Goal: Task Accomplishment & Management: Use online tool/utility

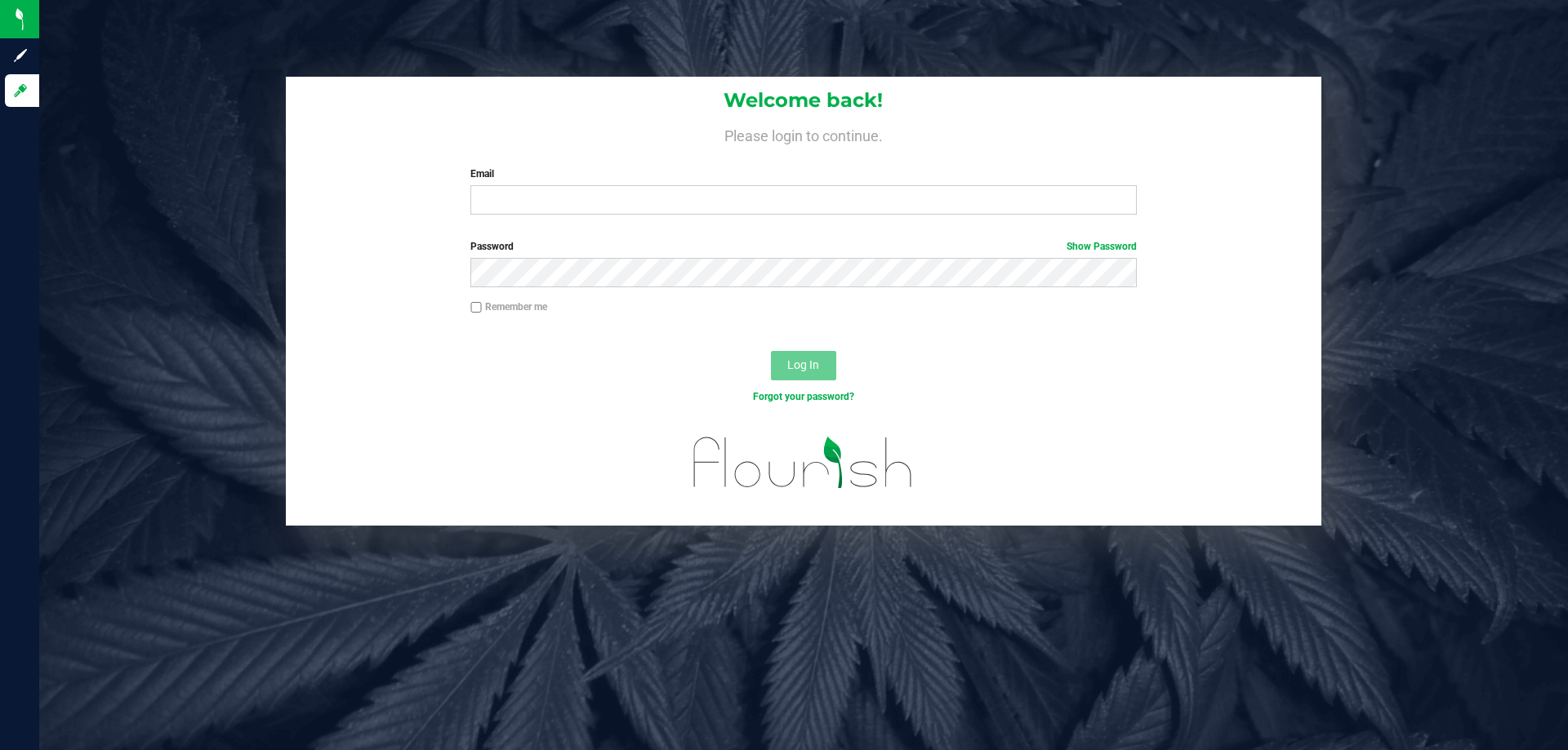
click at [647, 176] on label "Email" at bounding box center [803, 174] width 665 height 15
click at [647, 185] on input "Email" at bounding box center [803, 199] width 665 height 29
type input "[EMAIL_ADDRESS][DOMAIN_NAME]"
click at [771, 351] on button "Log In" at bounding box center [804, 365] width 66 height 29
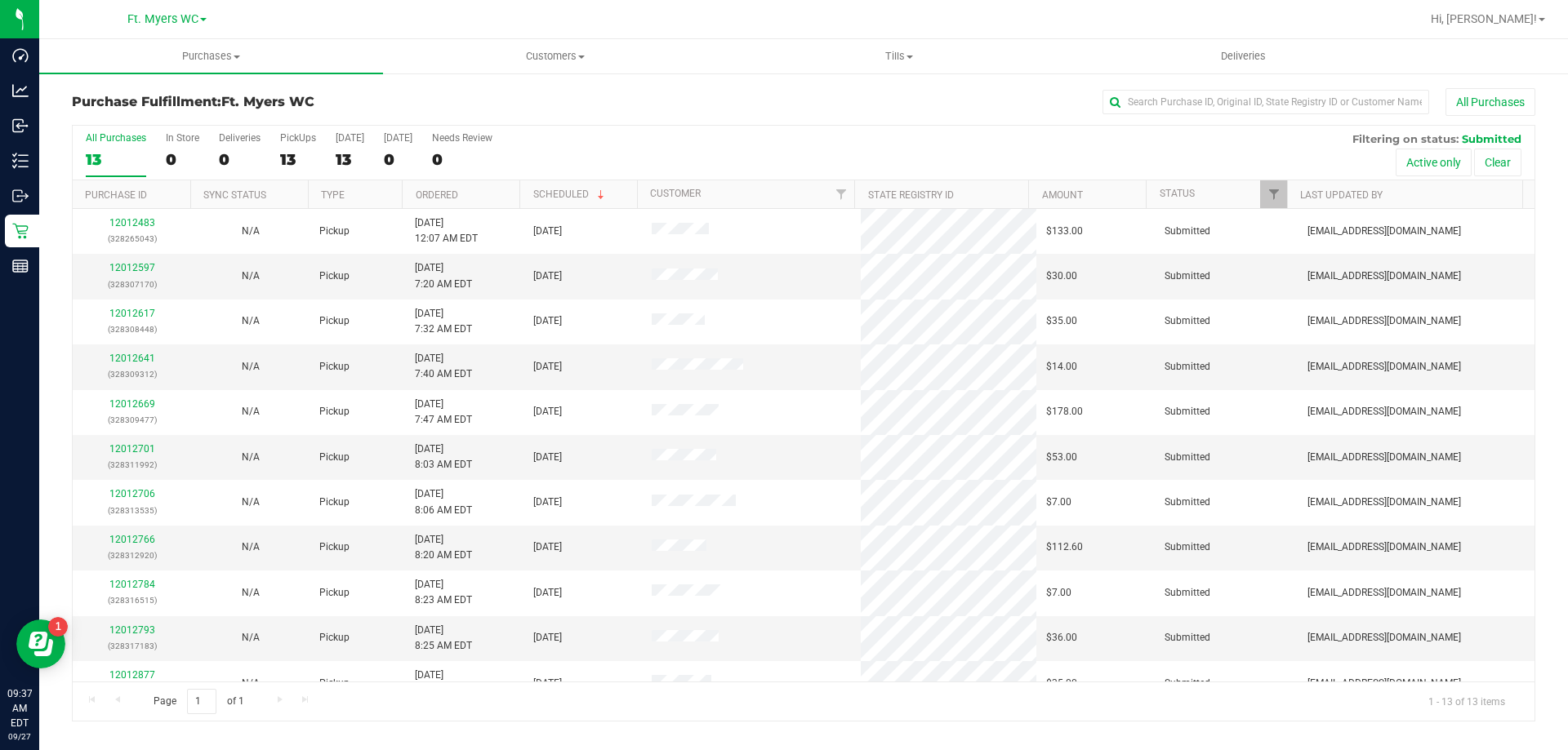
drag, startPoint x: 526, startPoint y: 513, endPoint x: 405, endPoint y: 207, distance: 329.1
click at [294, 139] on div "PickUps" at bounding box center [298, 137] width 36 height 12
click at [0, 0] on input "PickUps 13" at bounding box center [0, 0] width 0 height 0
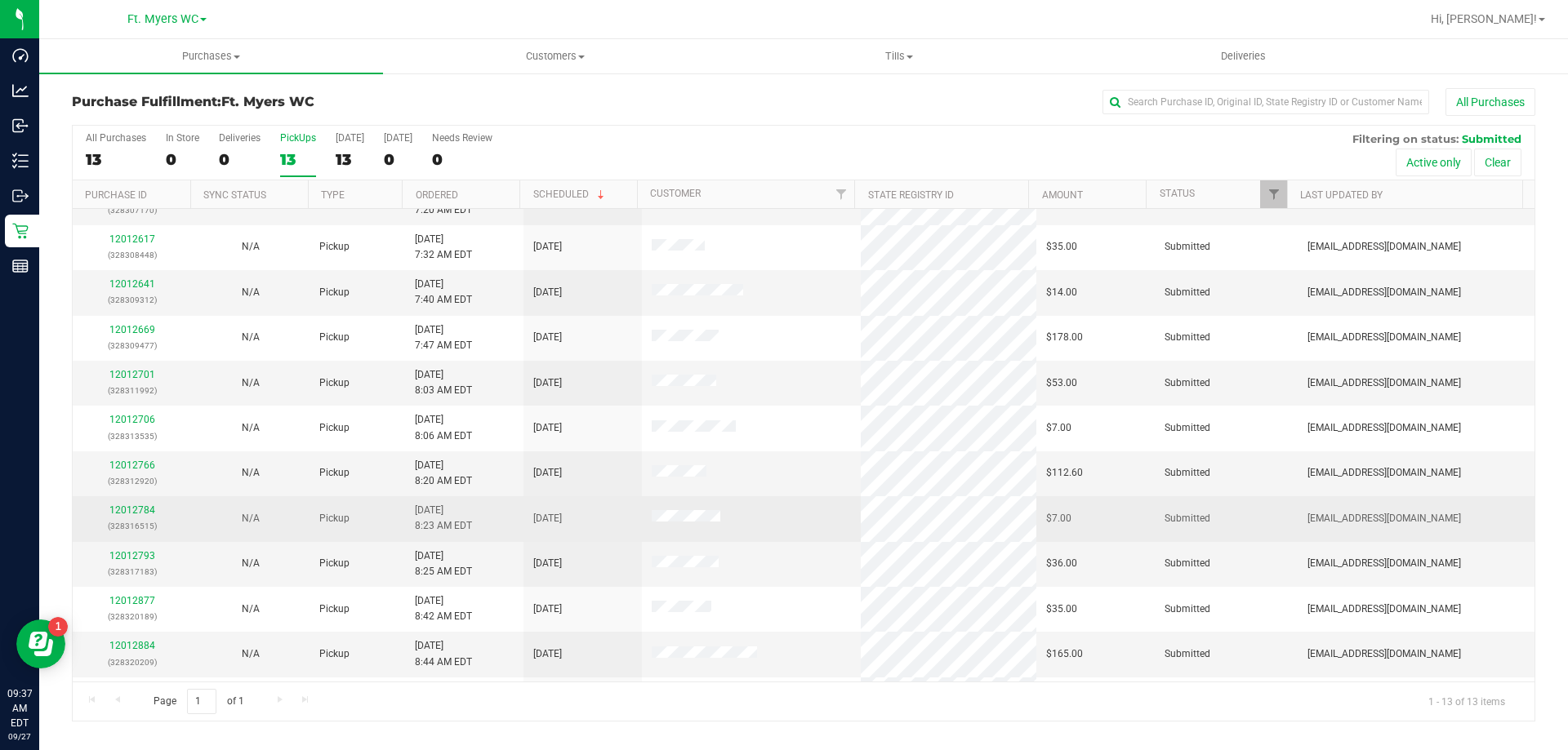
scroll to position [114, 0]
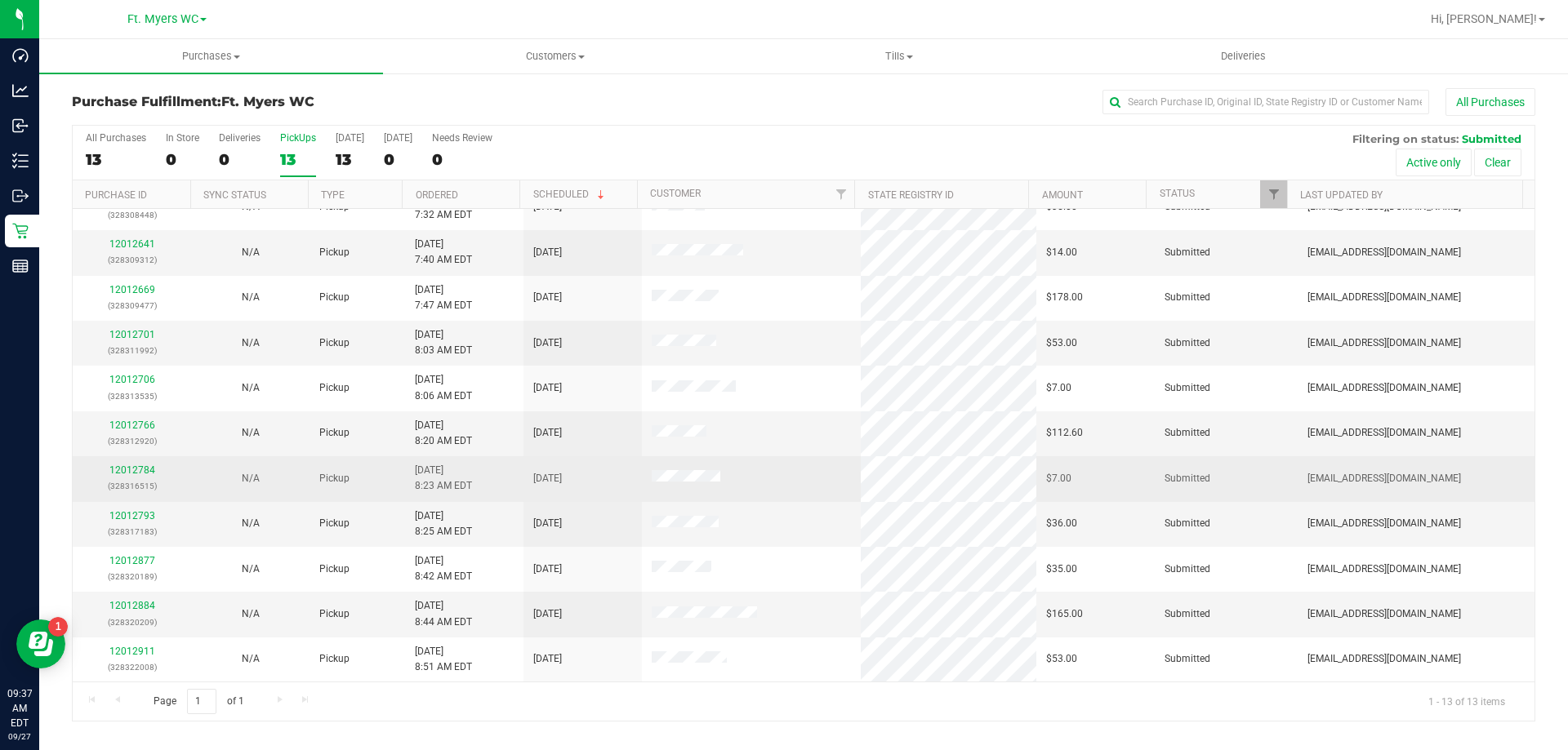
drag, startPoint x: 404, startPoint y: 379, endPoint x: 404, endPoint y: 495, distance: 116.0
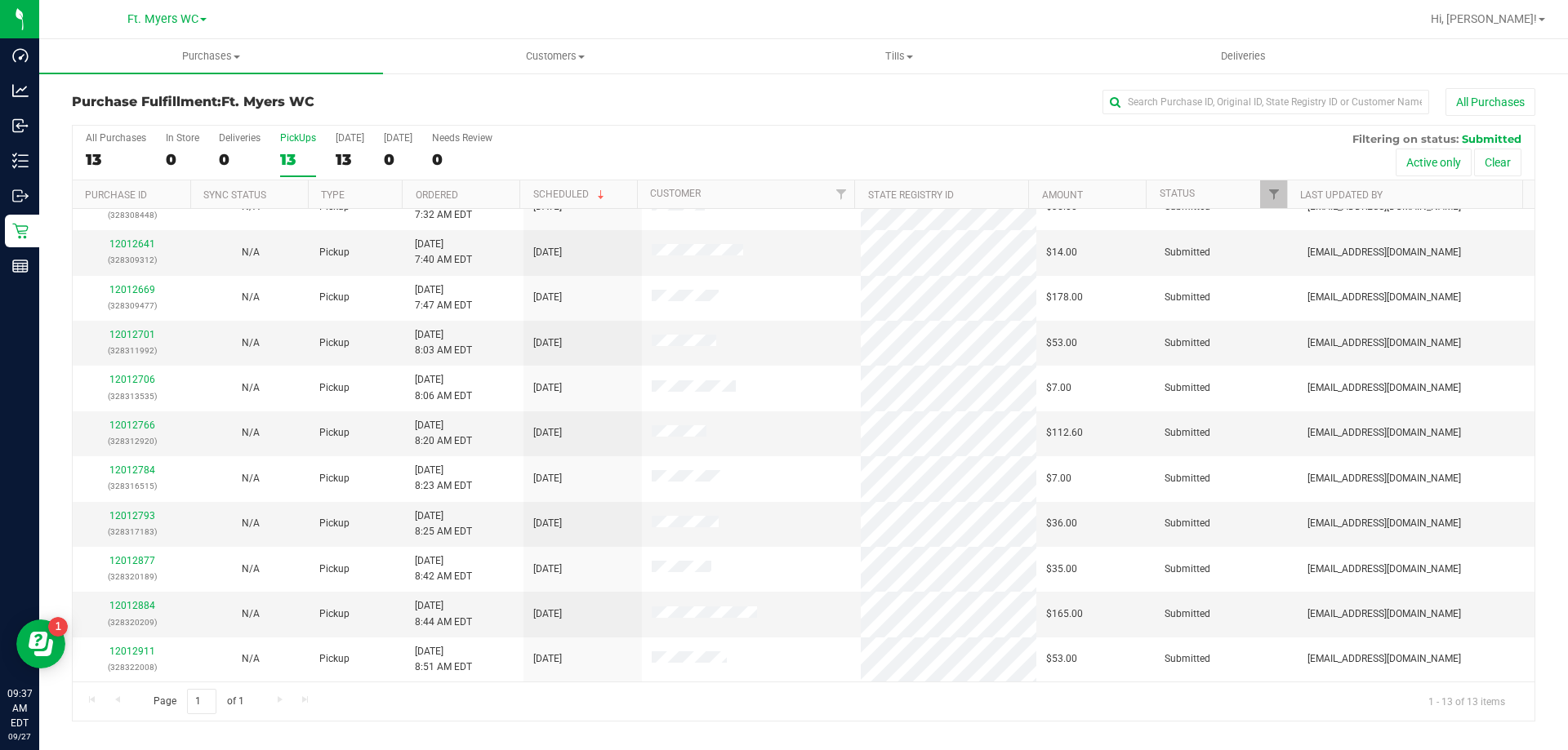
scroll to position [0, 0]
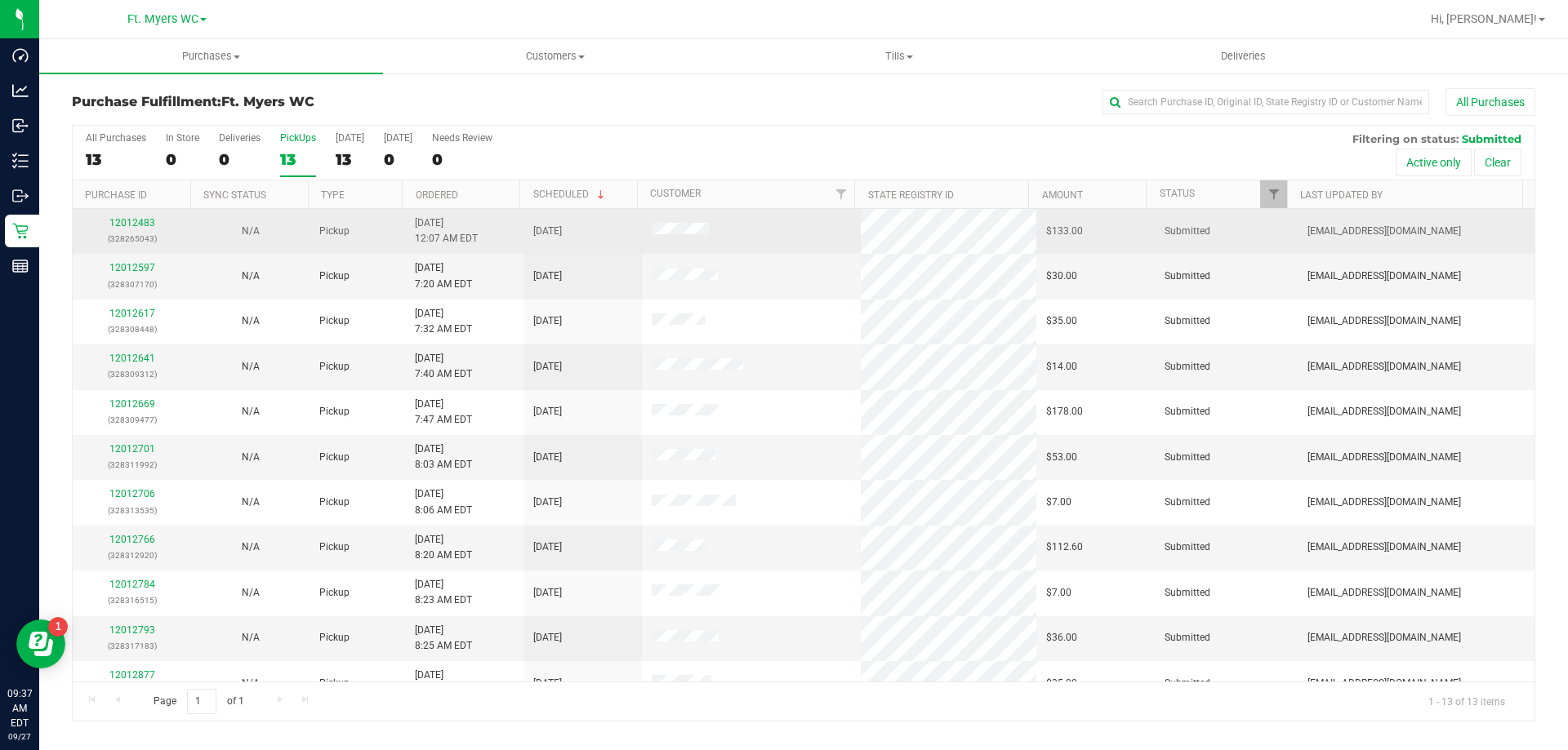
drag, startPoint x: 405, startPoint y: 496, endPoint x: 443, endPoint y: 242, distance: 256.8
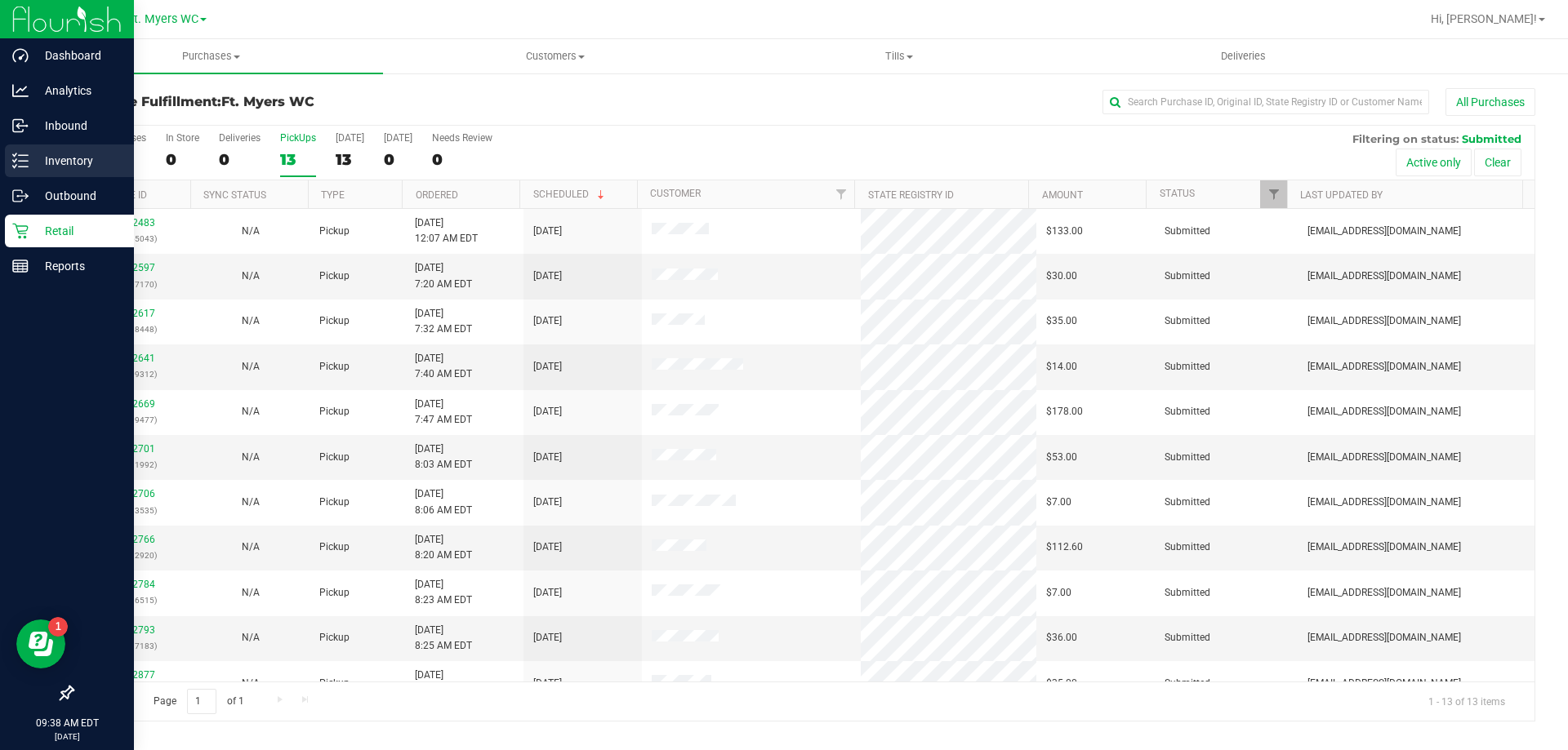
click at [46, 162] on p "Inventory" at bounding box center [77, 160] width 98 height 20
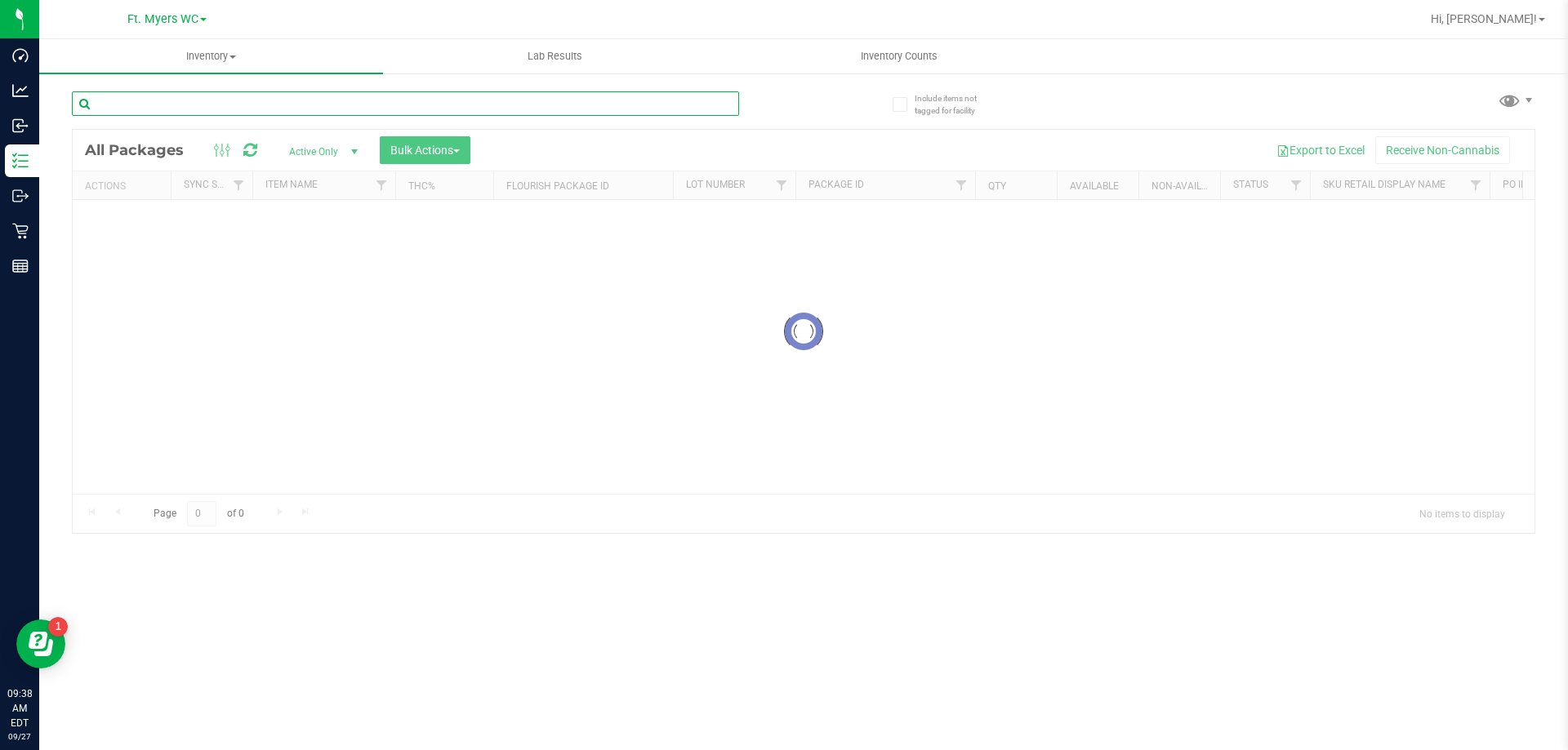
click at [212, 93] on input "text" at bounding box center [405, 104] width 667 height 25
click at [217, 107] on input "text" at bounding box center [405, 104] width 667 height 25
click at [217, 107] on div "Inventory All packages All inventory Waste log Create inventory Lab Results Inv…" at bounding box center [804, 395] width 1529 height 711
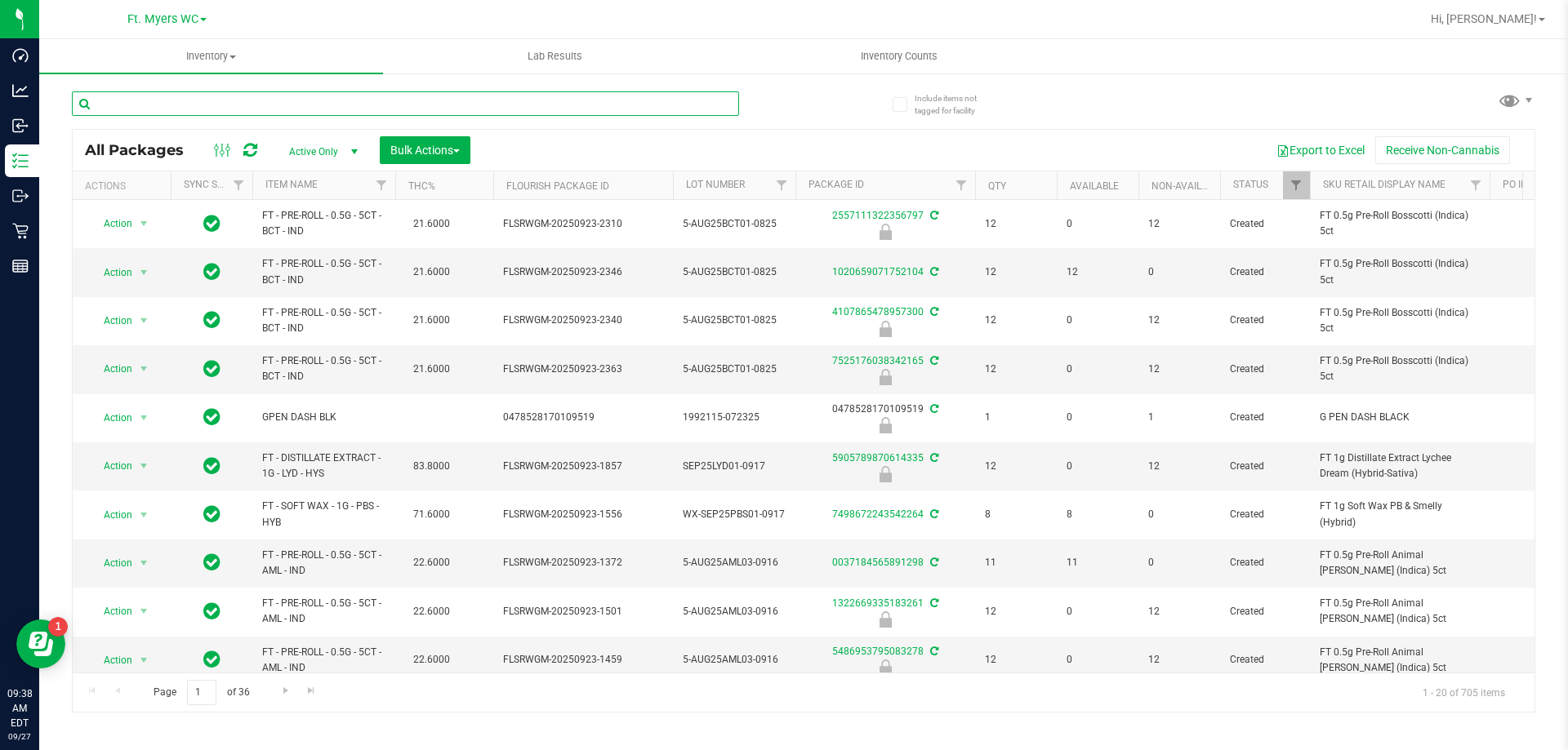
click at [217, 107] on input "text" at bounding box center [405, 104] width 667 height 25
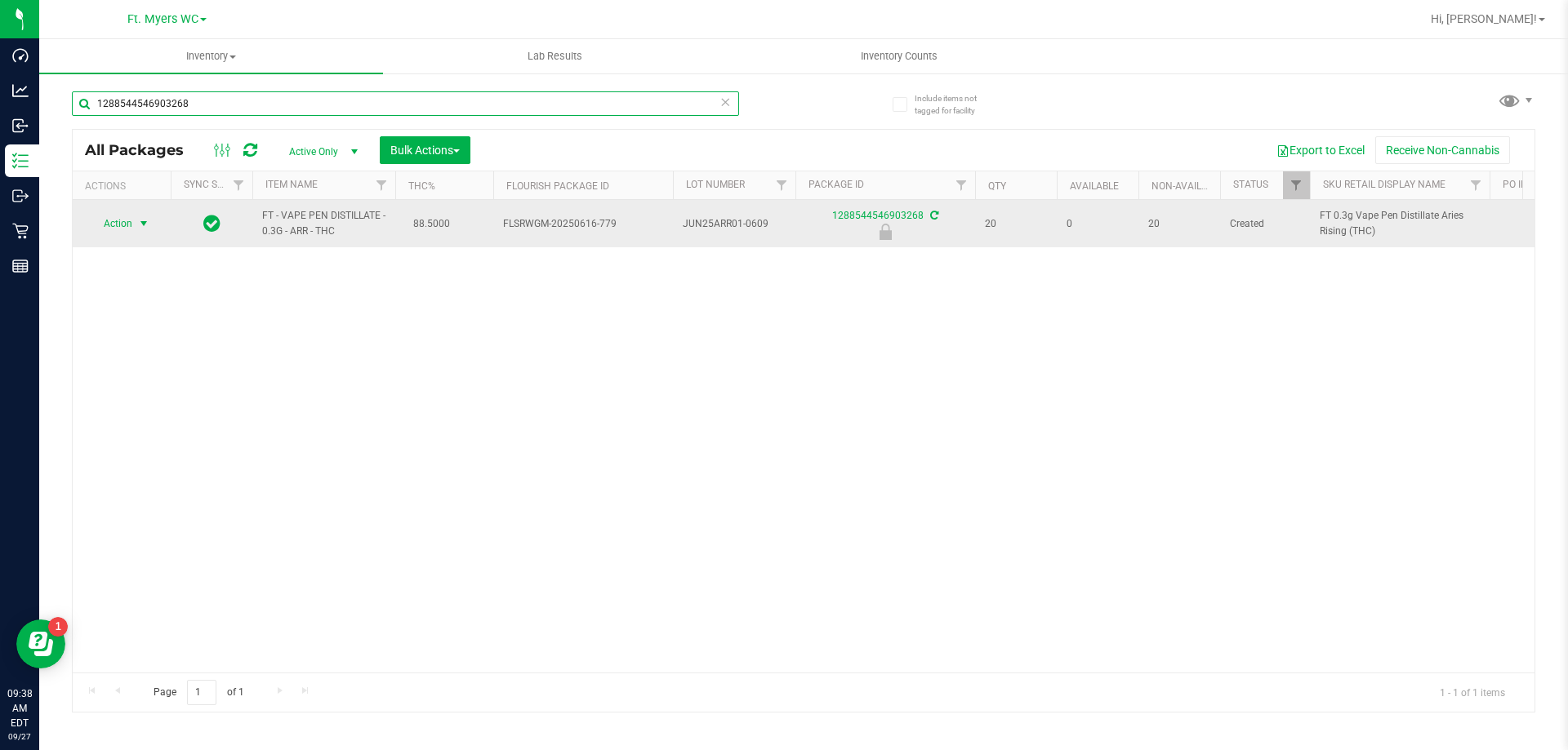
type input "1288544546903268"
click at [145, 223] on span "select" at bounding box center [144, 223] width 13 height 13
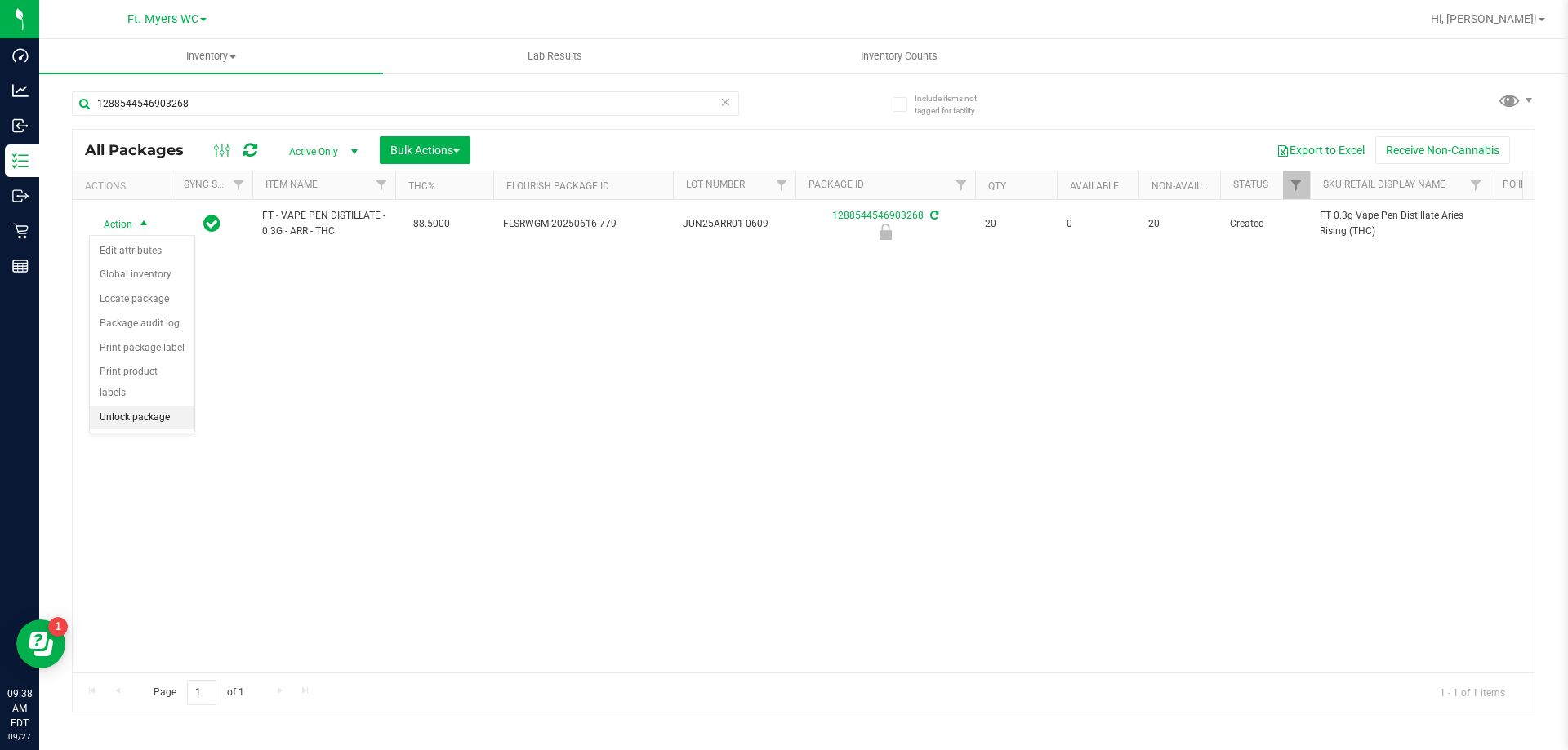
click at [157, 406] on li "Unlock package" at bounding box center [142, 418] width 105 height 25
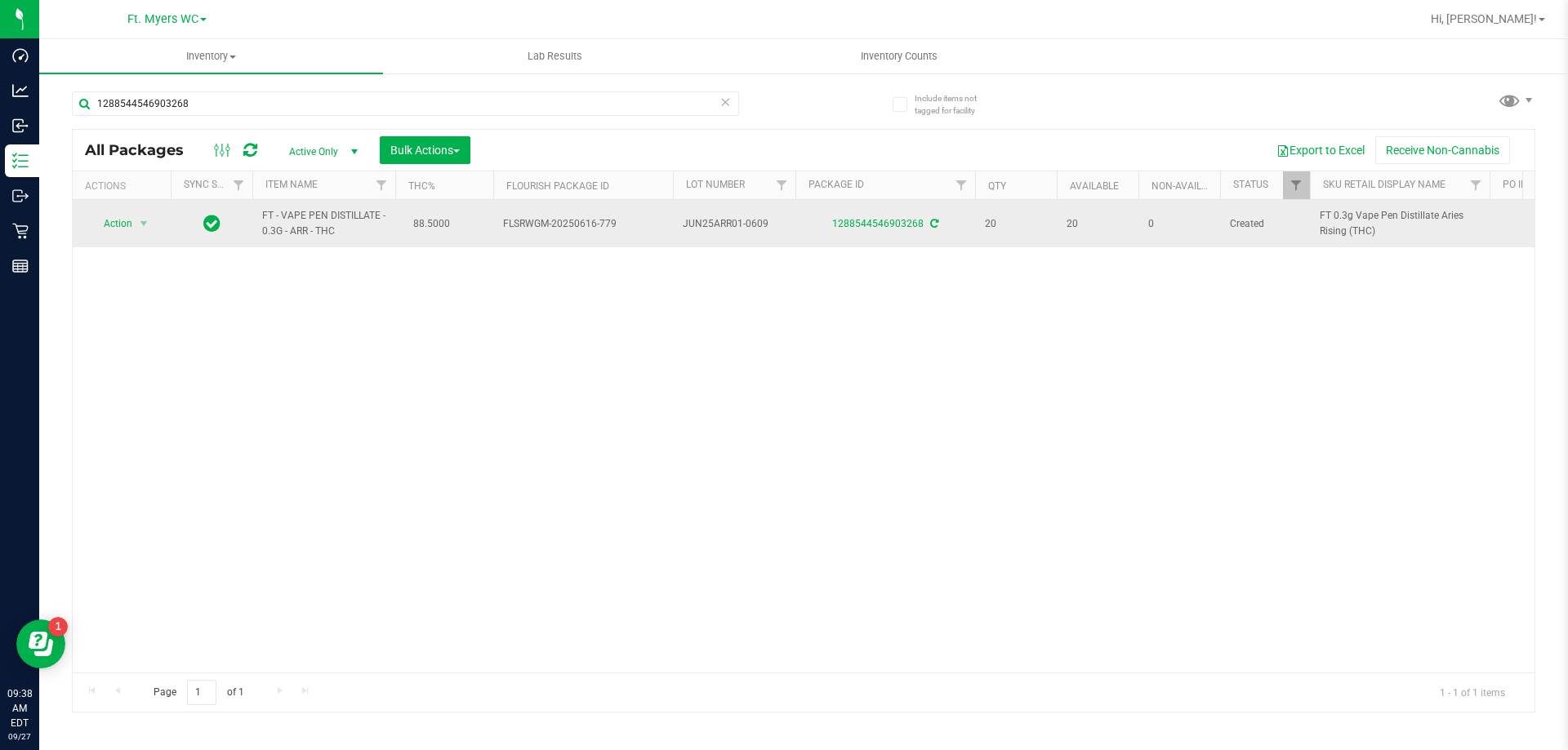
click at [113, 236] on td "Action Action Adjust qty Create package Edit attributes Global inventory Locate…" at bounding box center [122, 223] width 98 height 47
click at [134, 204] on td "Action Action Adjust qty Create package Edit attributes Global inventory Locate…" at bounding box center [122, 223] width 98 height 47
click at [125, 234] on span "Action" at bounding box center [111, 223] width 44 height 23
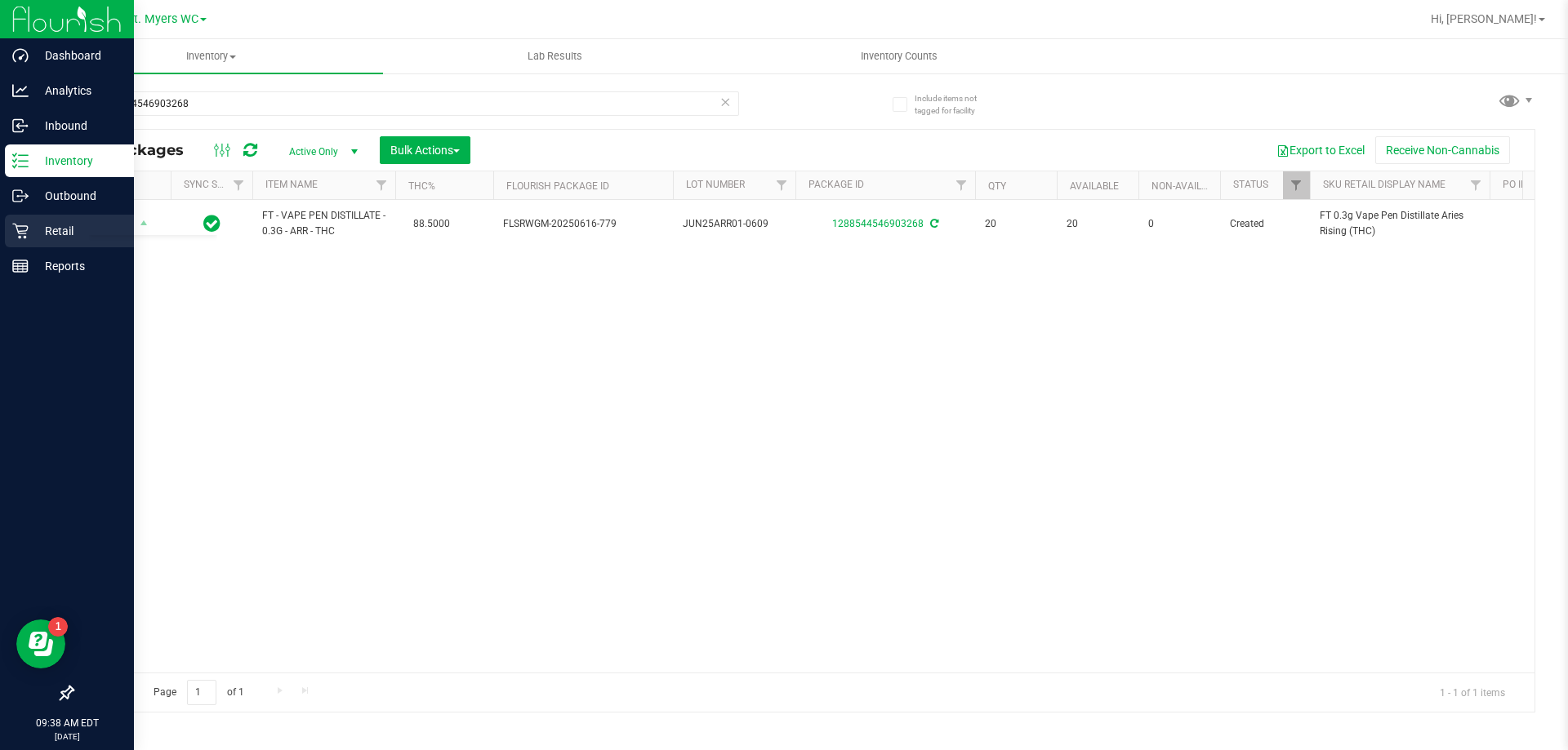
click at [19, 225] on icon at bounding box center [20, 230] width 16 height 16
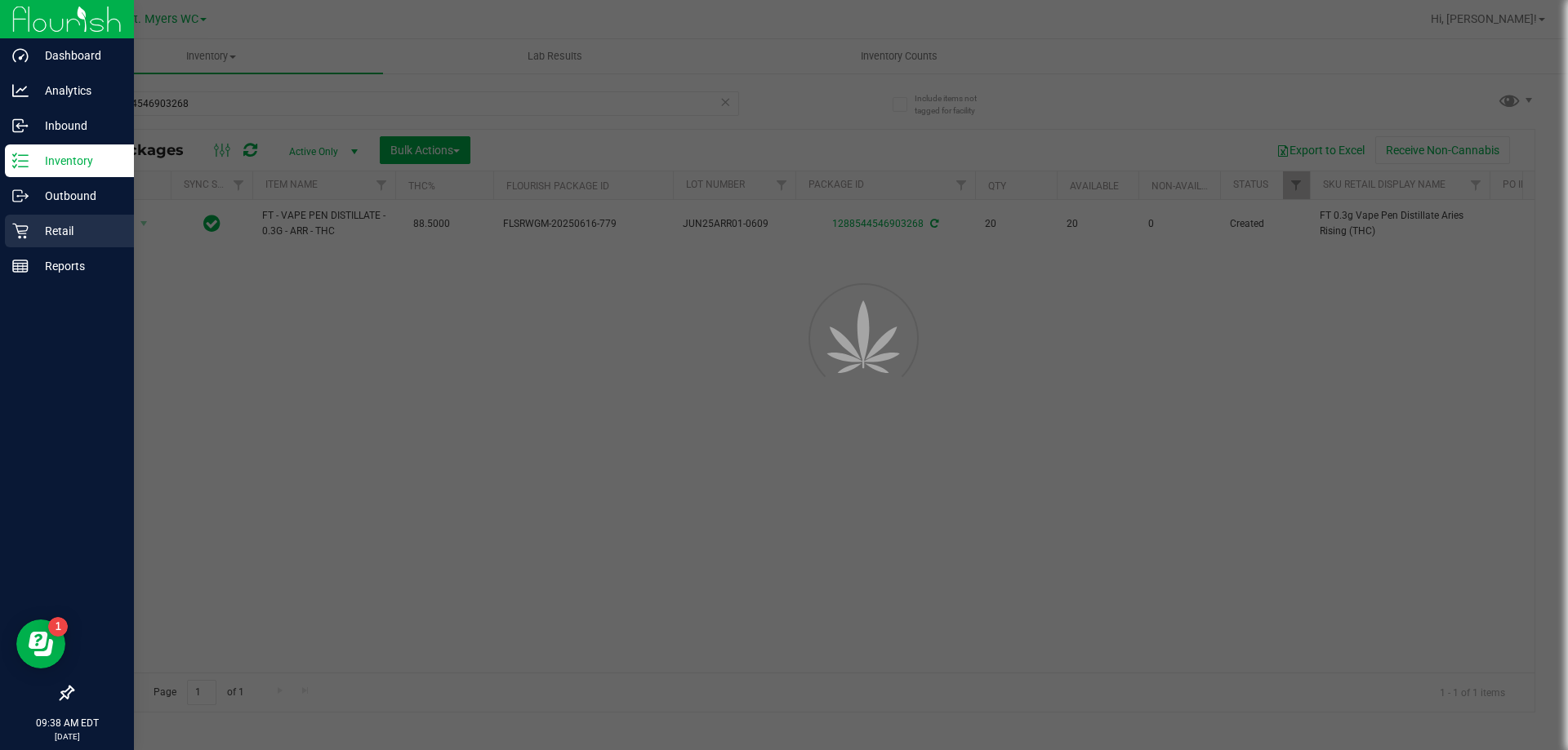
click at [19, 225] on icon at bounding box center [20, 230] width 16 height 16
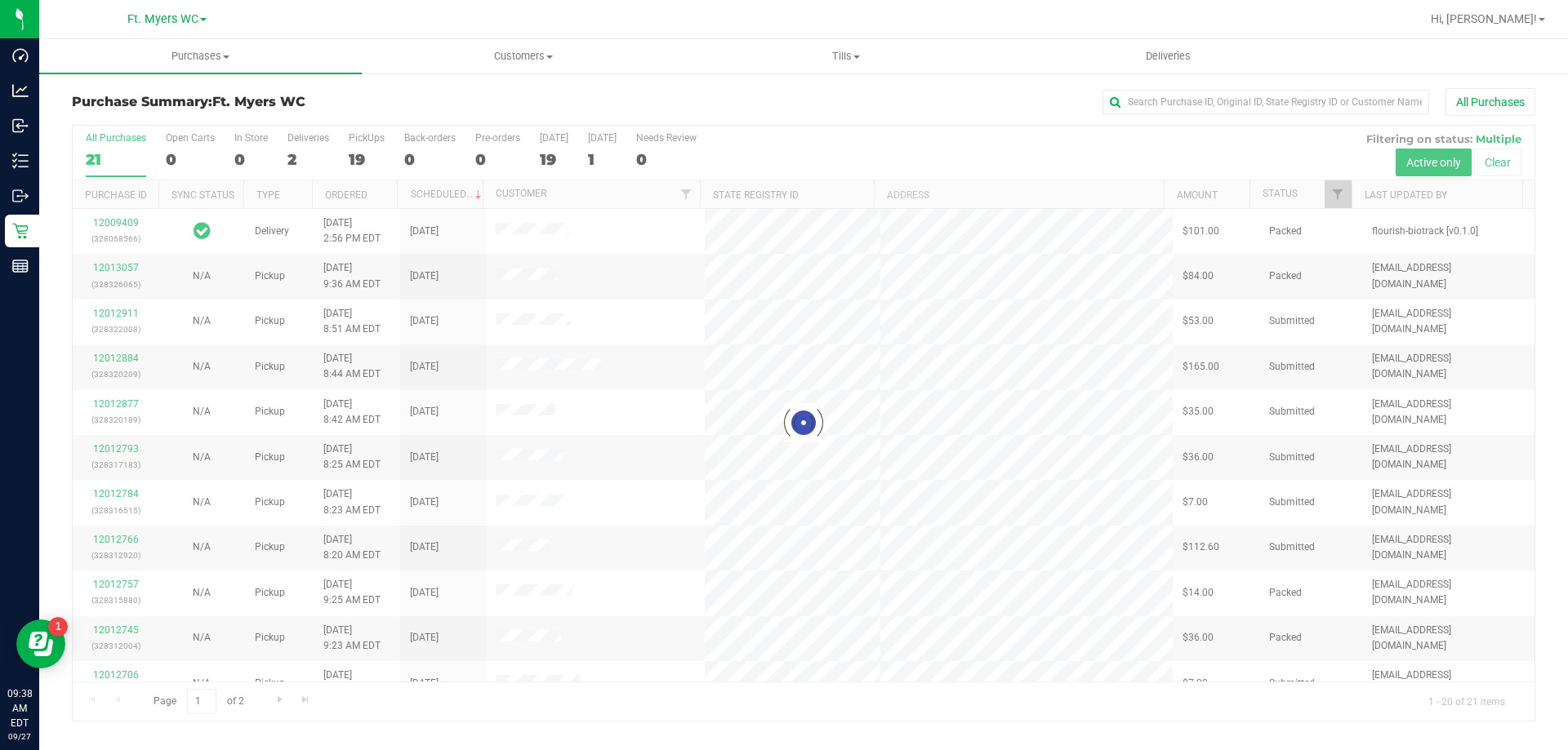
click at [301, 144] on div at bounding box center [804, 423] width 1462 height 595
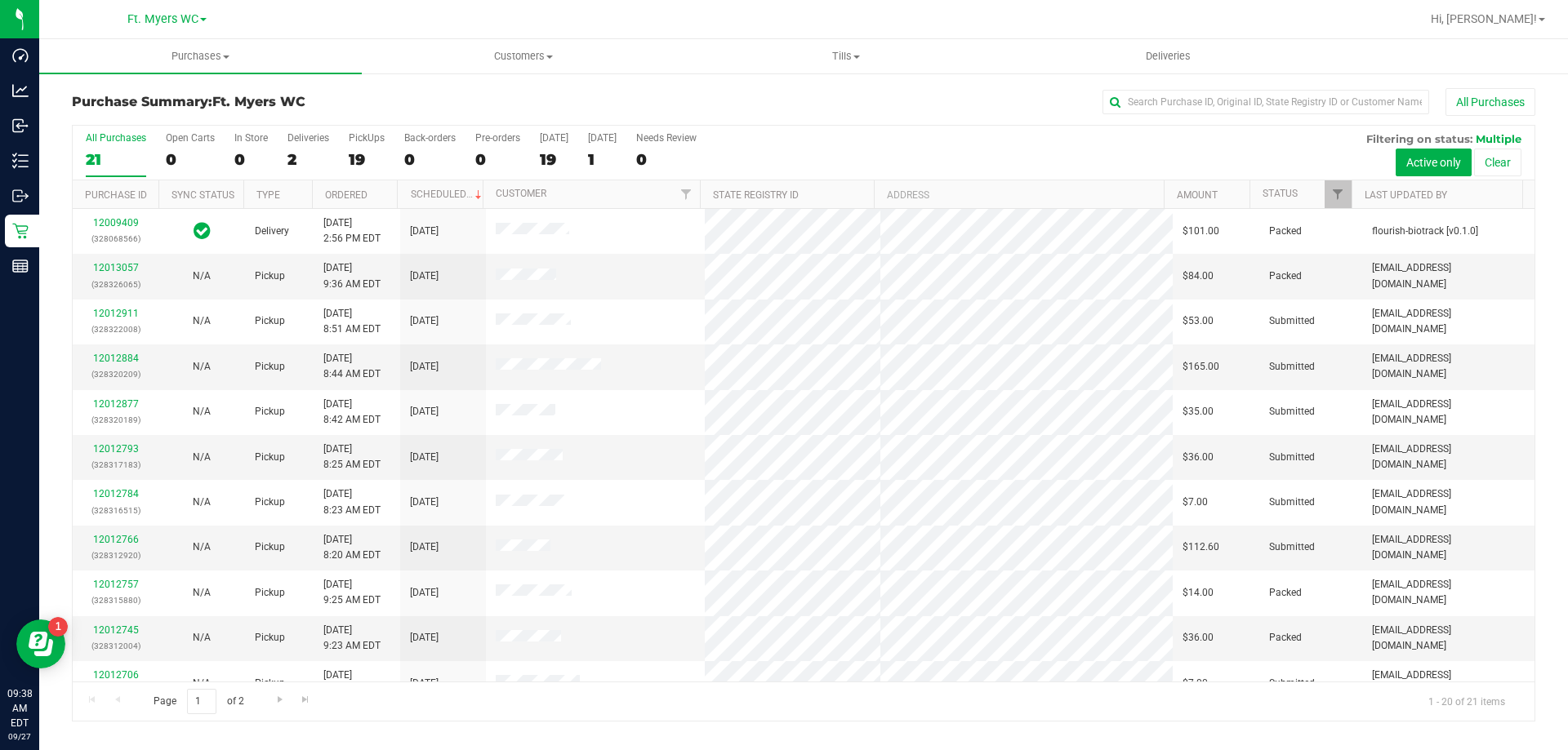
click at [301, 144] on label "Deliveries 2" at bounding box center [308, 154] width 42 height 45
click at [0, 0] on input "Deliveries 2" at bounding box center [0, 0] width 0 height 0
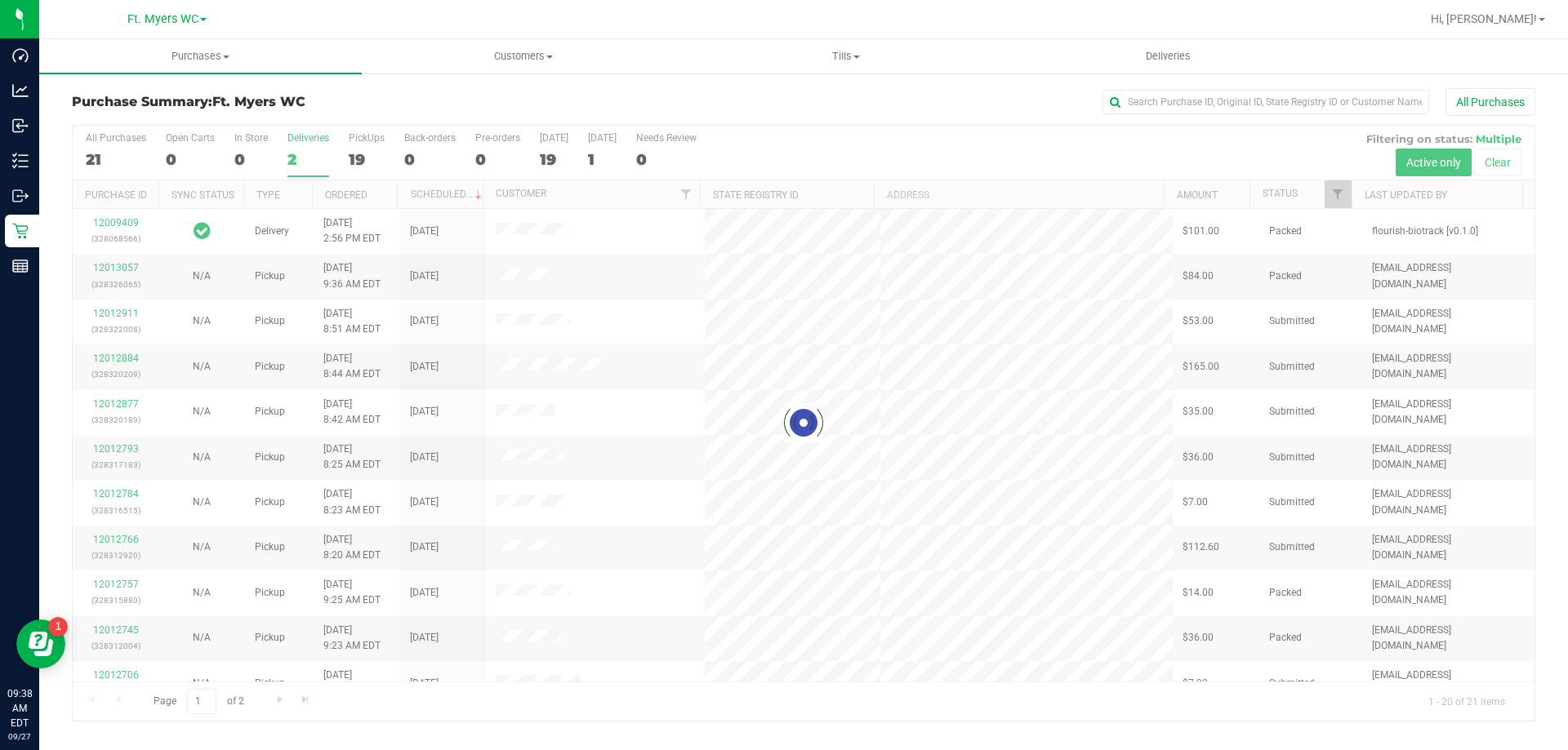
click at [301, 144] on div at bounding box center [804, 423] width 1462 height 595
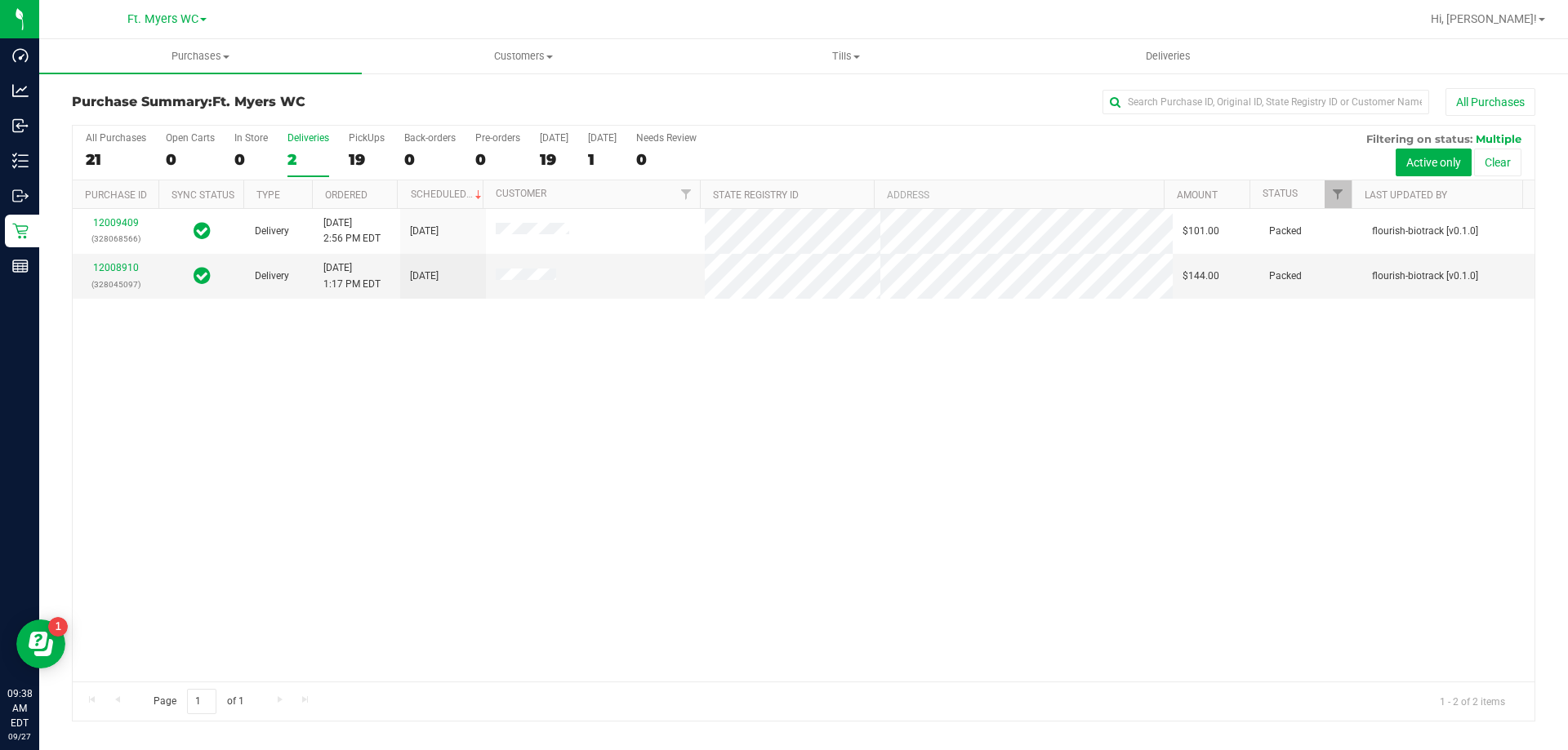
click at [632, 427] on div "12009409 (328068566) Delivery [DATE] 2:56 PM EDT 9/28/2025 $101.00 Packed flour…" at bounding box center [804, 445] width 1462 height 473
click at [134, 263] on link "12008910" at bounding box center [116, 268] width 46 height 12
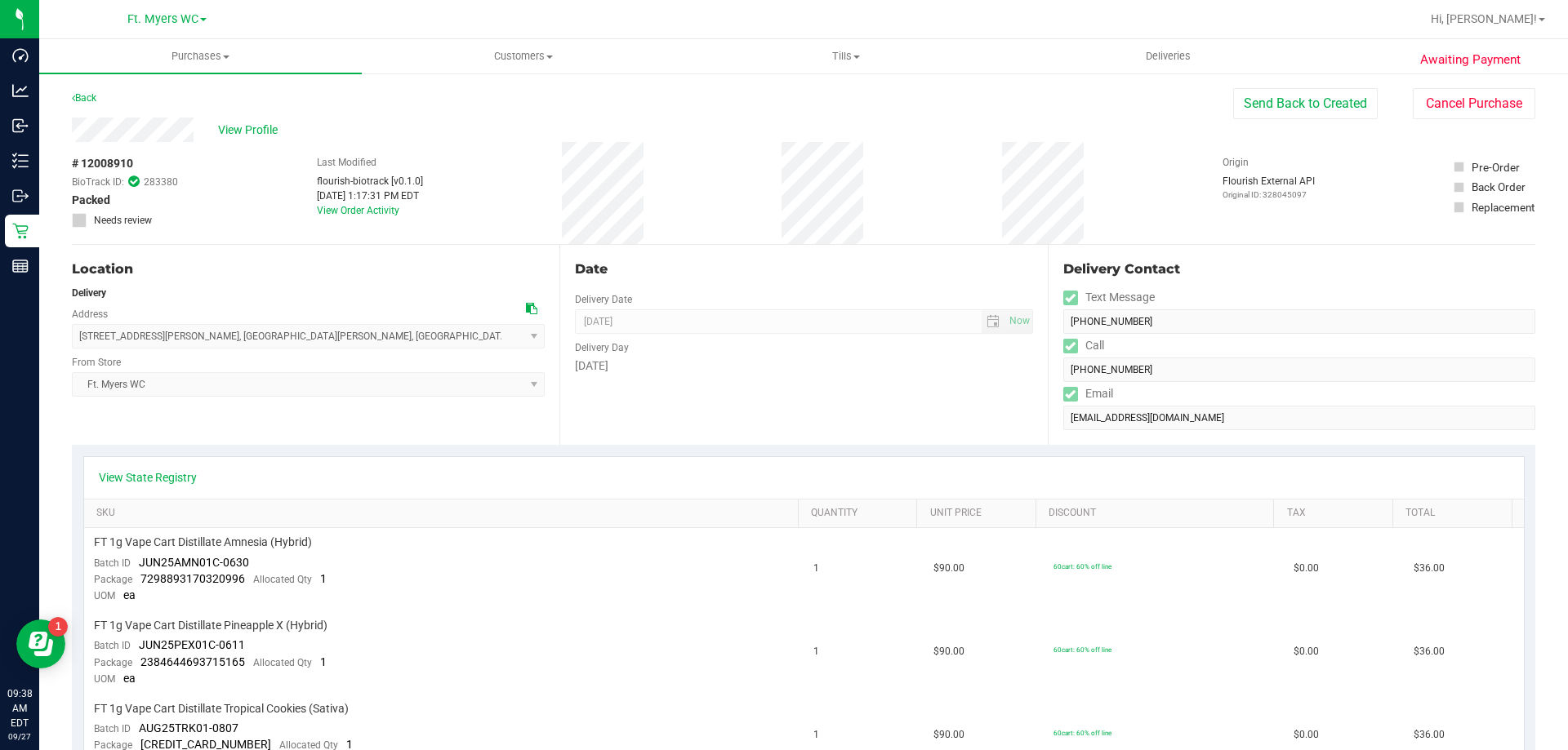
scroll to position [572, 0]
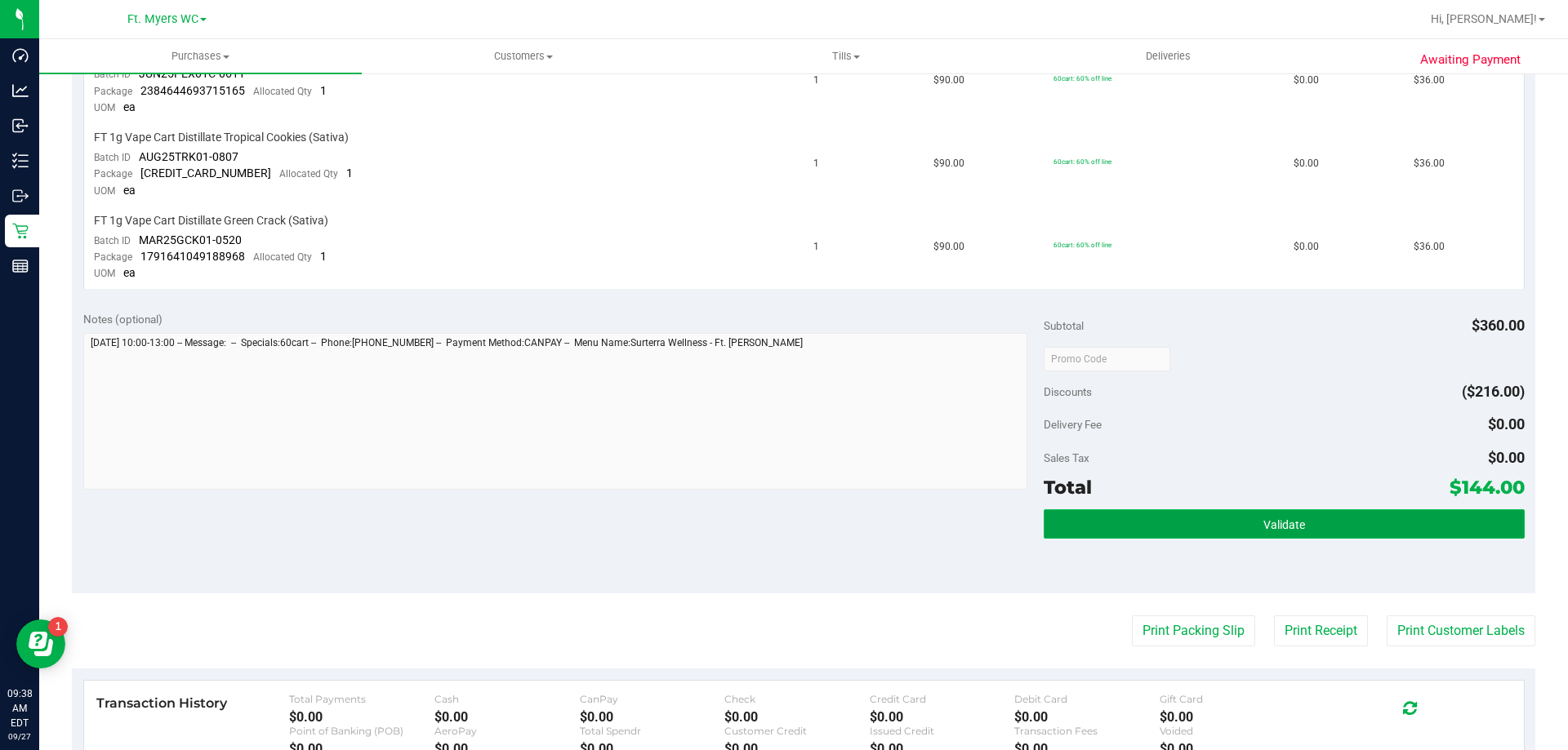
click at [1232, 522] on button "Validate" at bounding box center [1283, 524] width 480 height 29
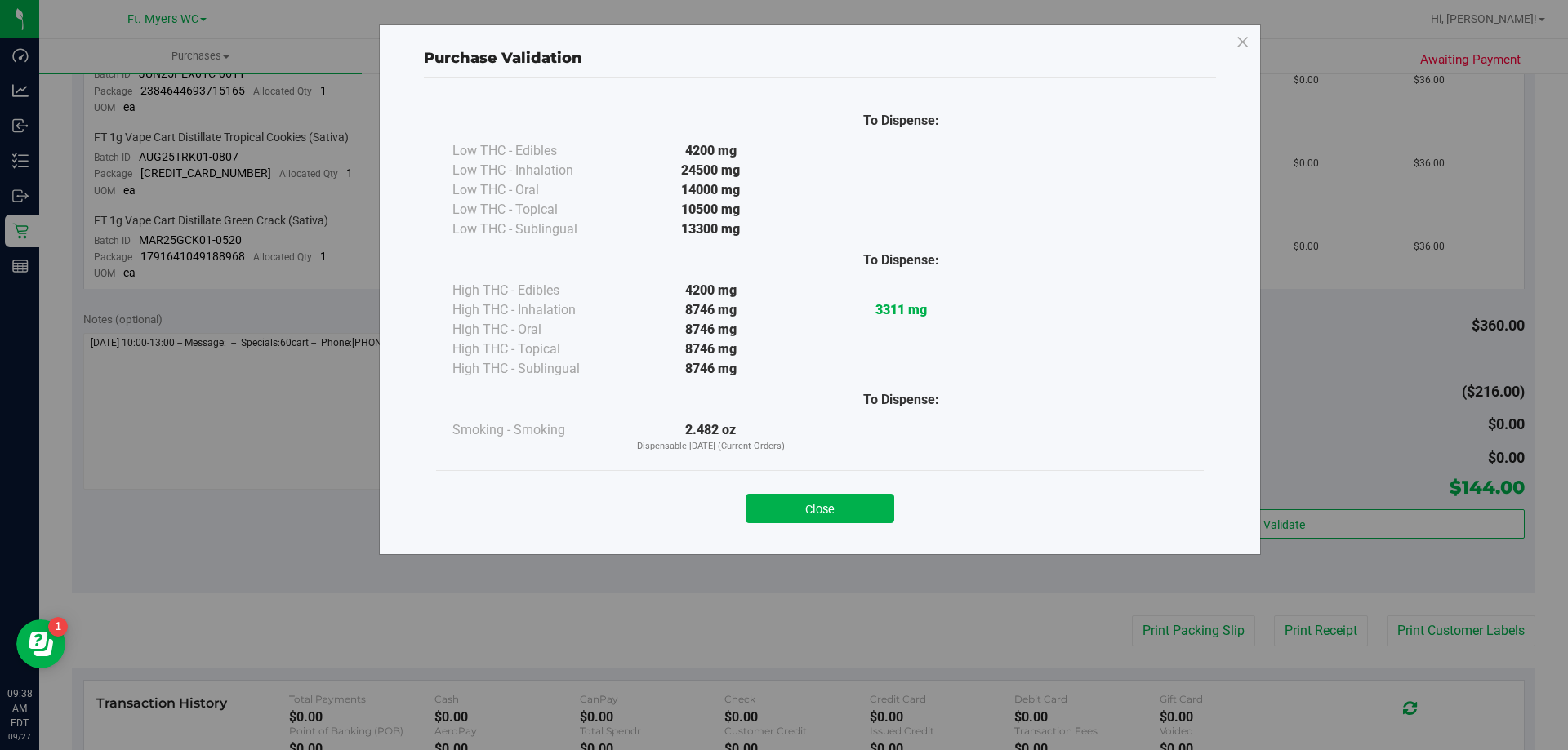
click at [852, 525] on div "Close" at bounding box center [820, 503] width 768 height 66
click at [835, 503] on button "Close" at bounding box center [820, 508] width 149 height 29
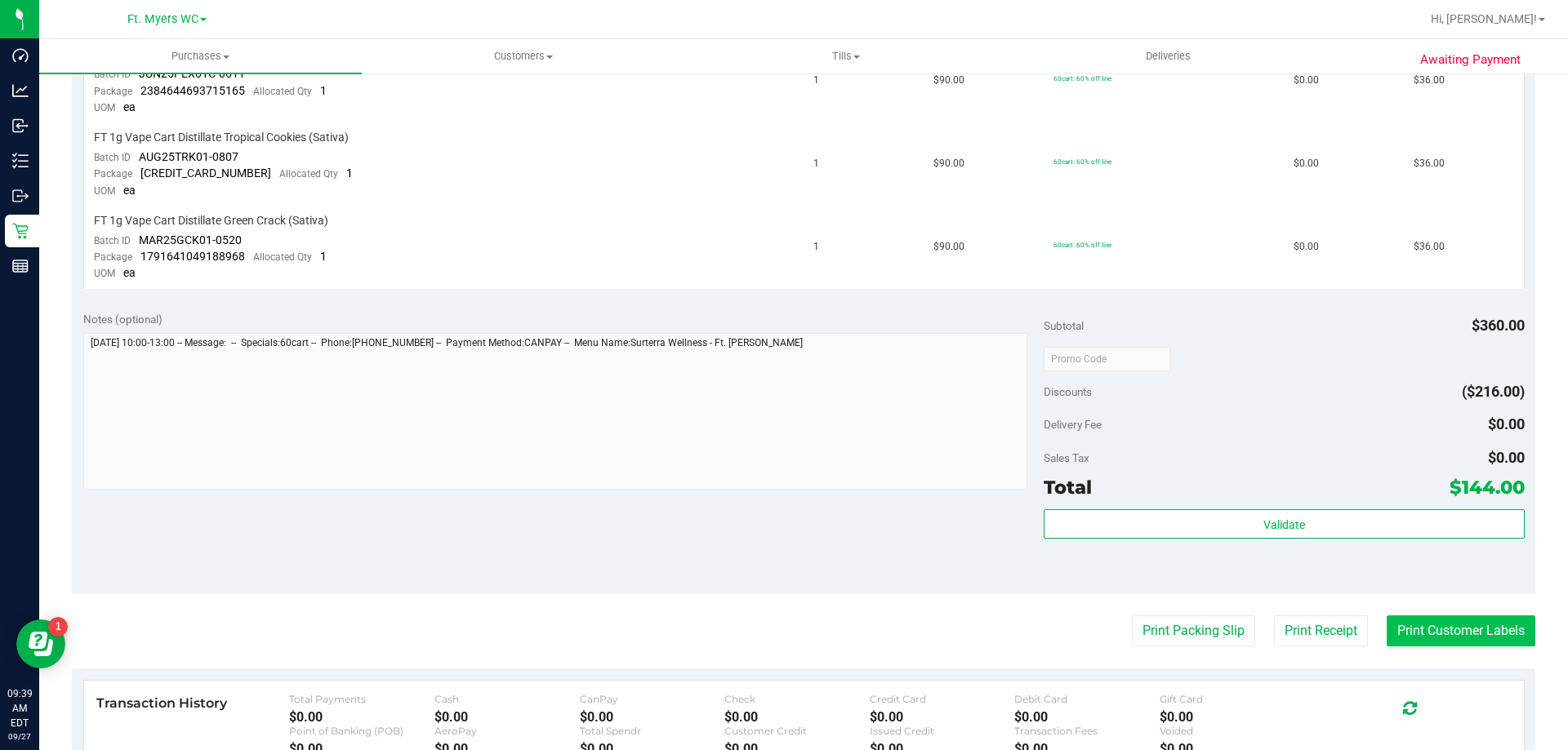
click at [1441, 633] on button "Print Customer Labels" at bounding box center [1461, 630] width 149 height 31
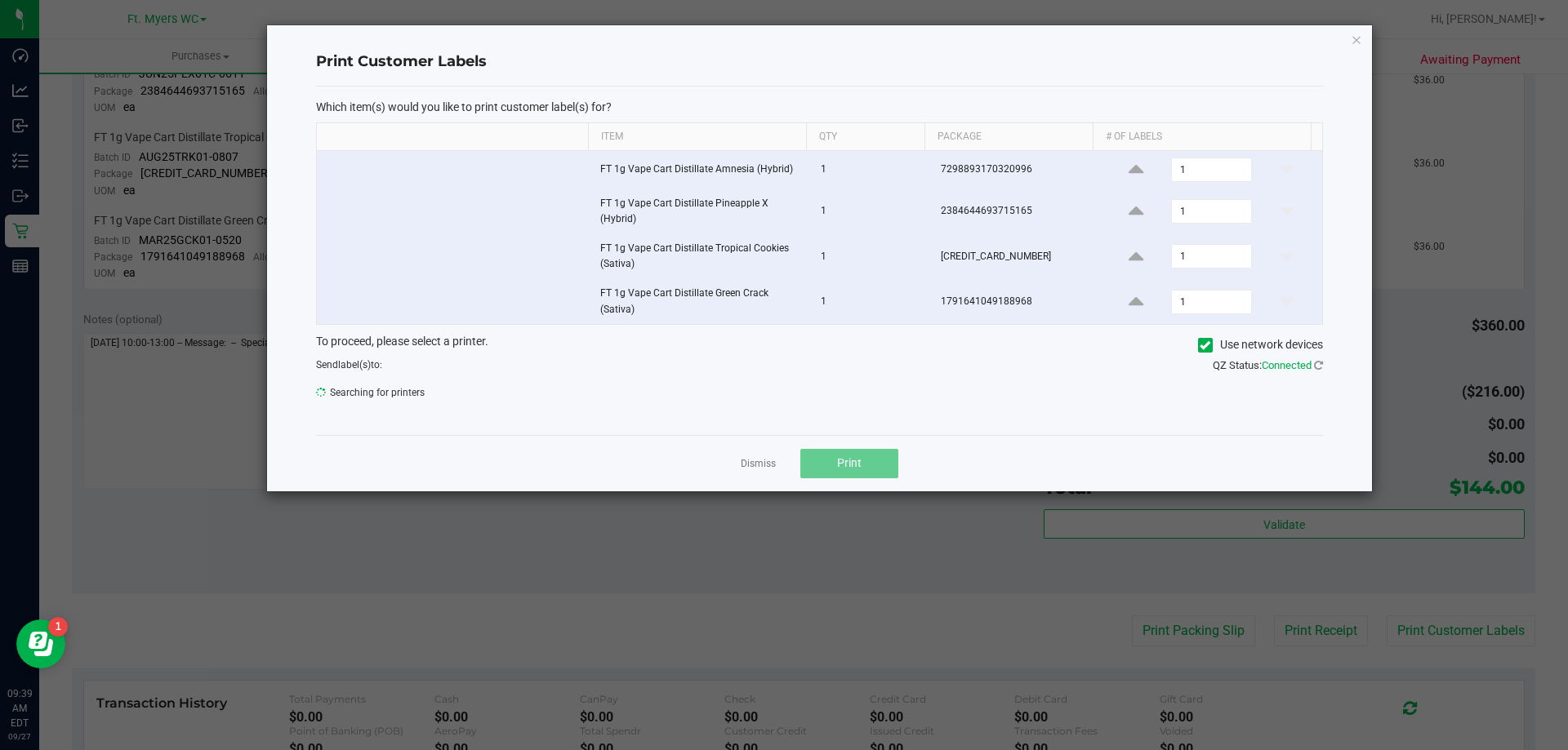
click at [629, 393] on span "Searching for printers" at bounding box center [561, 393] width 490 height 25
click at [629, 393] on span "PRODUCT EVE - 300DPI" at bounding box center [809, 398] width 984 height 23
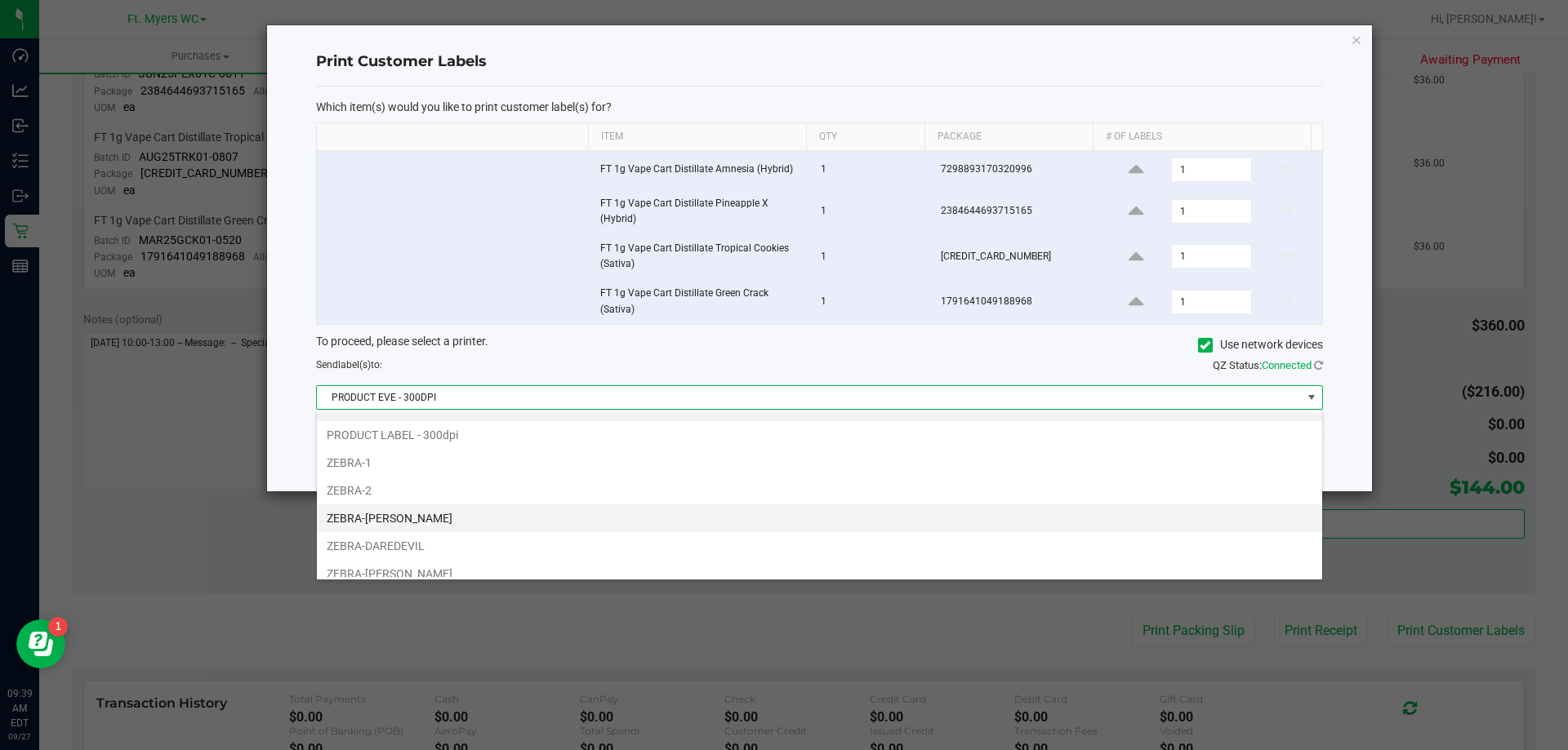
scroll to position [31, 0]
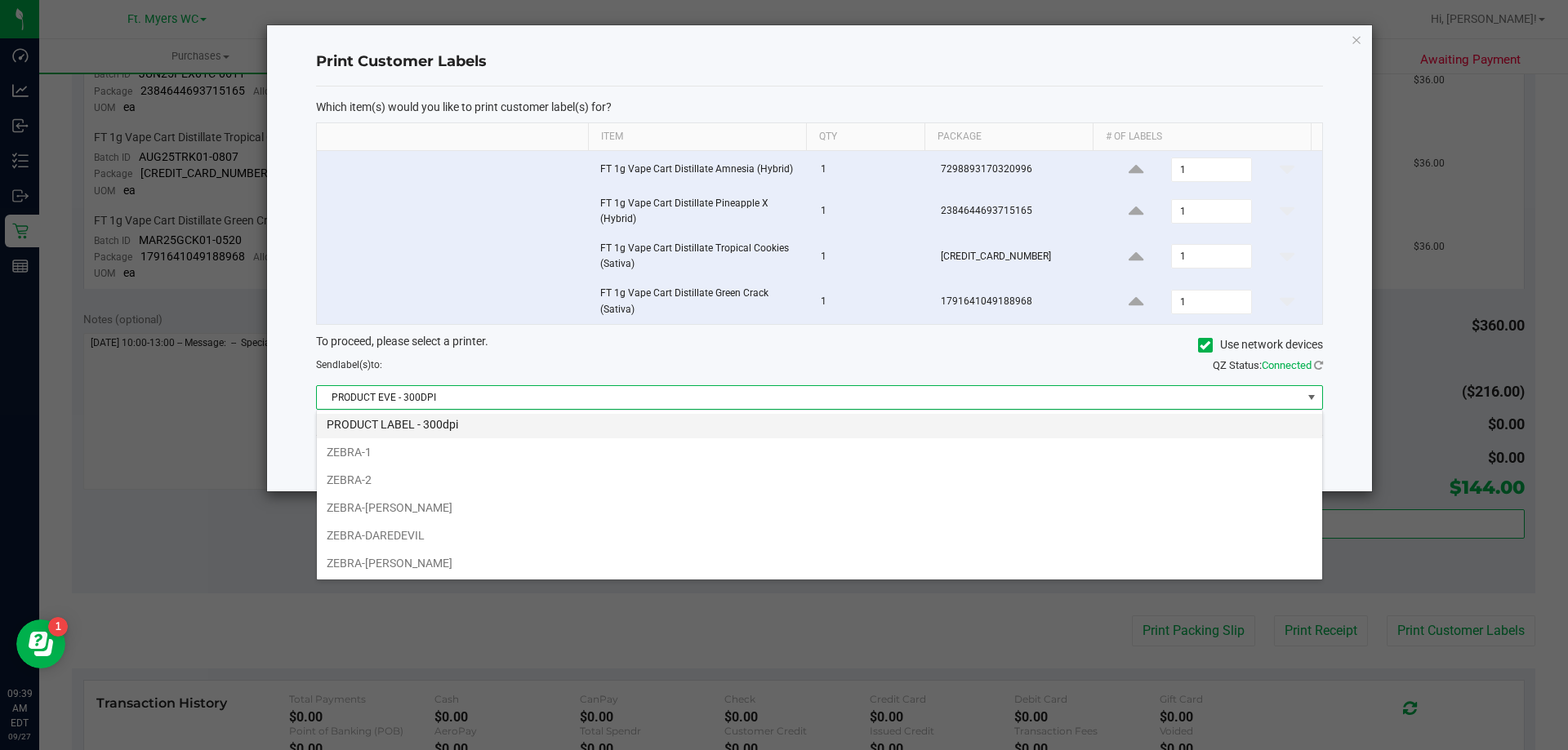
click at [410, 431] on li "PRODUCT LABEL - 300dpi" at bounding box center [819, 424] width 1005 height 27
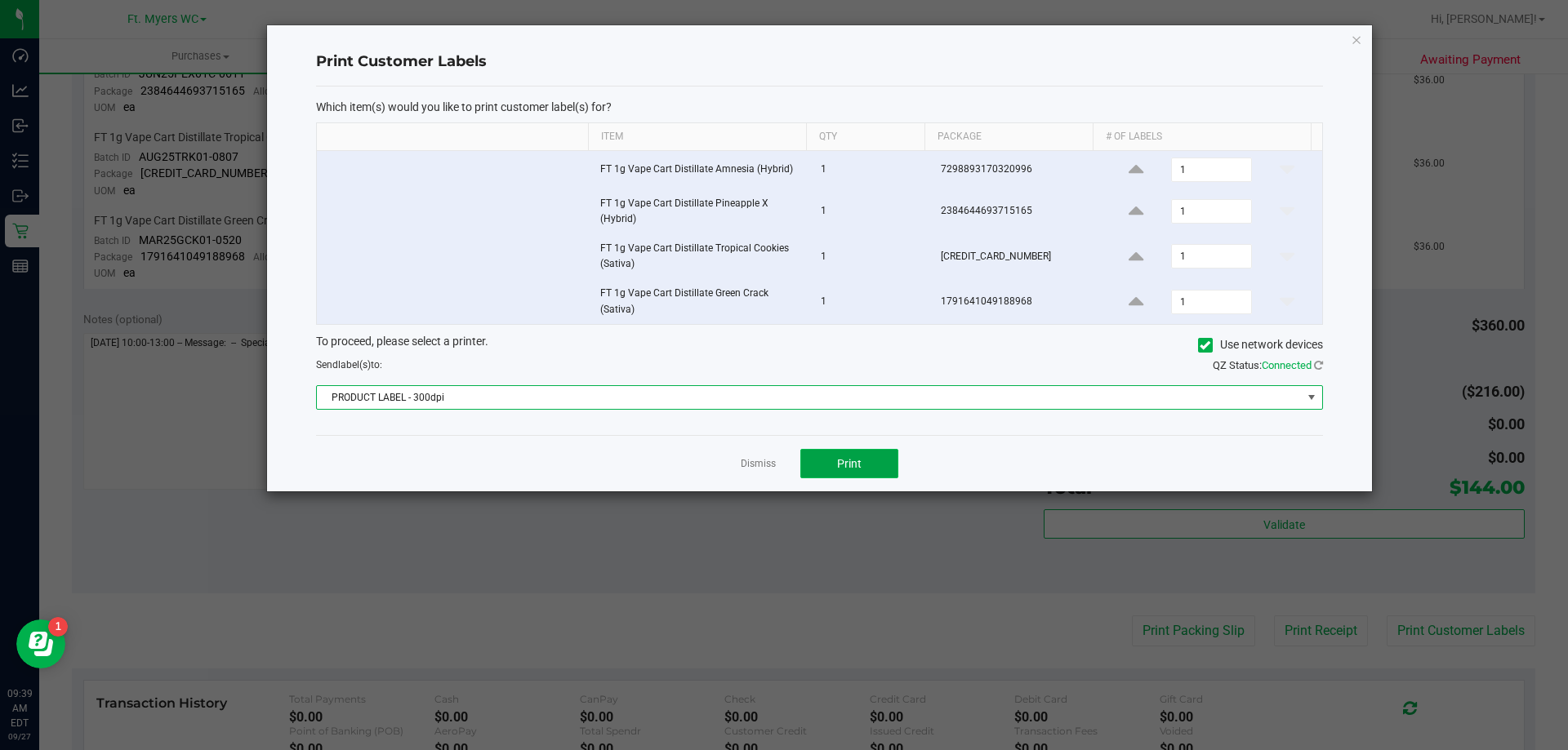
click at [849, 466] on span "Print" at bounding box center [850, 464] width 25 height 13
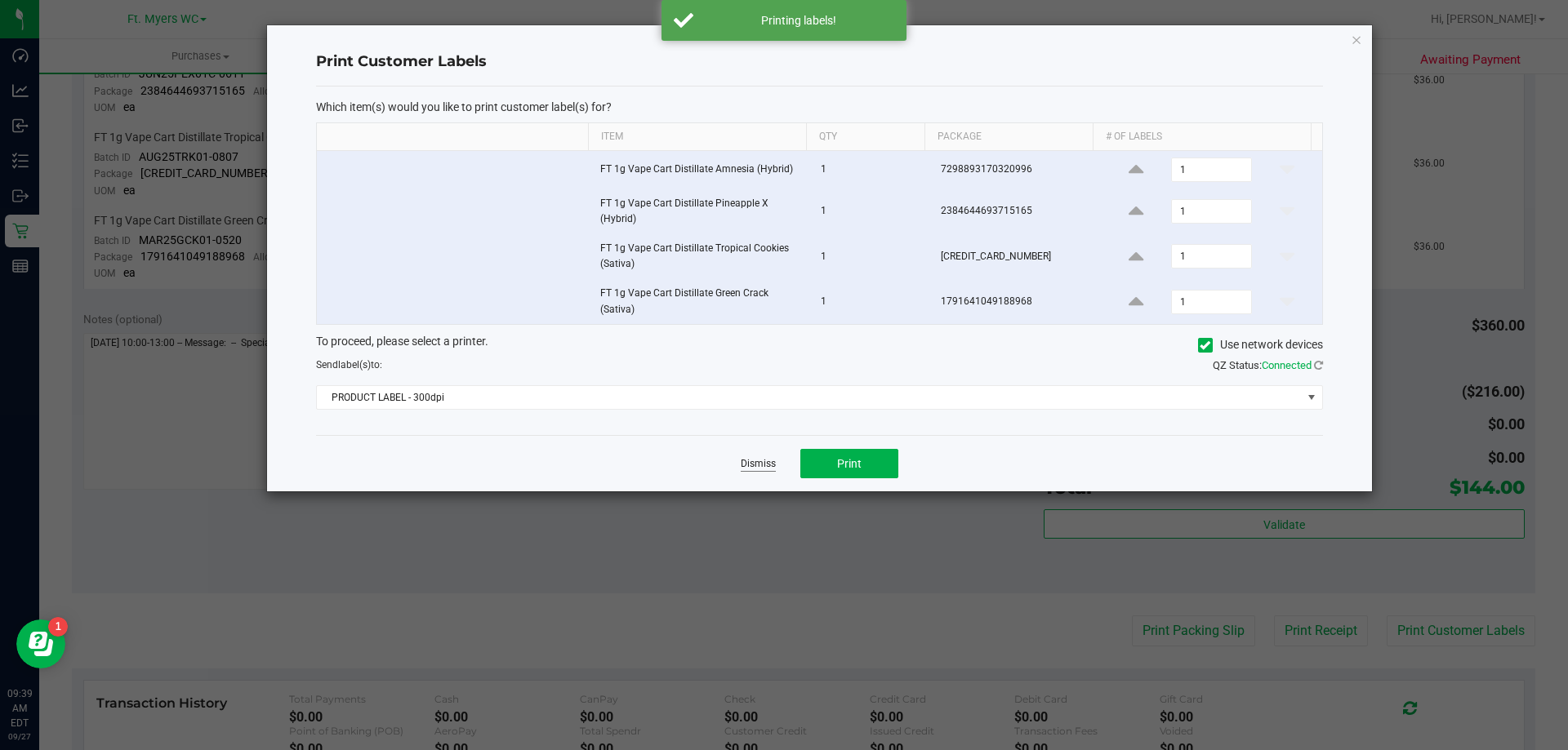
click at [772, 465] on link "Dismiss" at bounding box center [758, 465] width 35 height 14
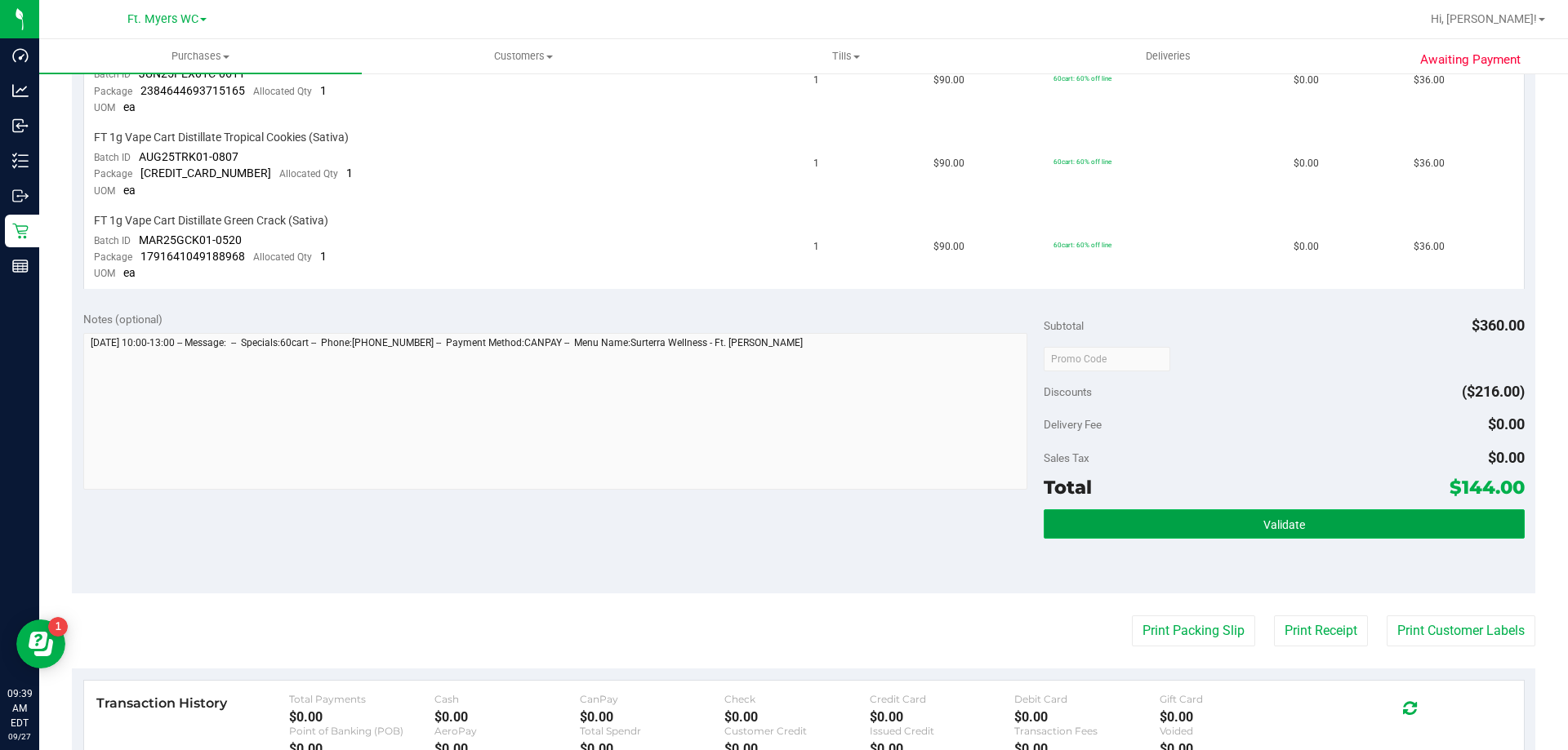
click at [1172, 530] on button "Validate" at bounding box center [1283, 524] width 480 height 29
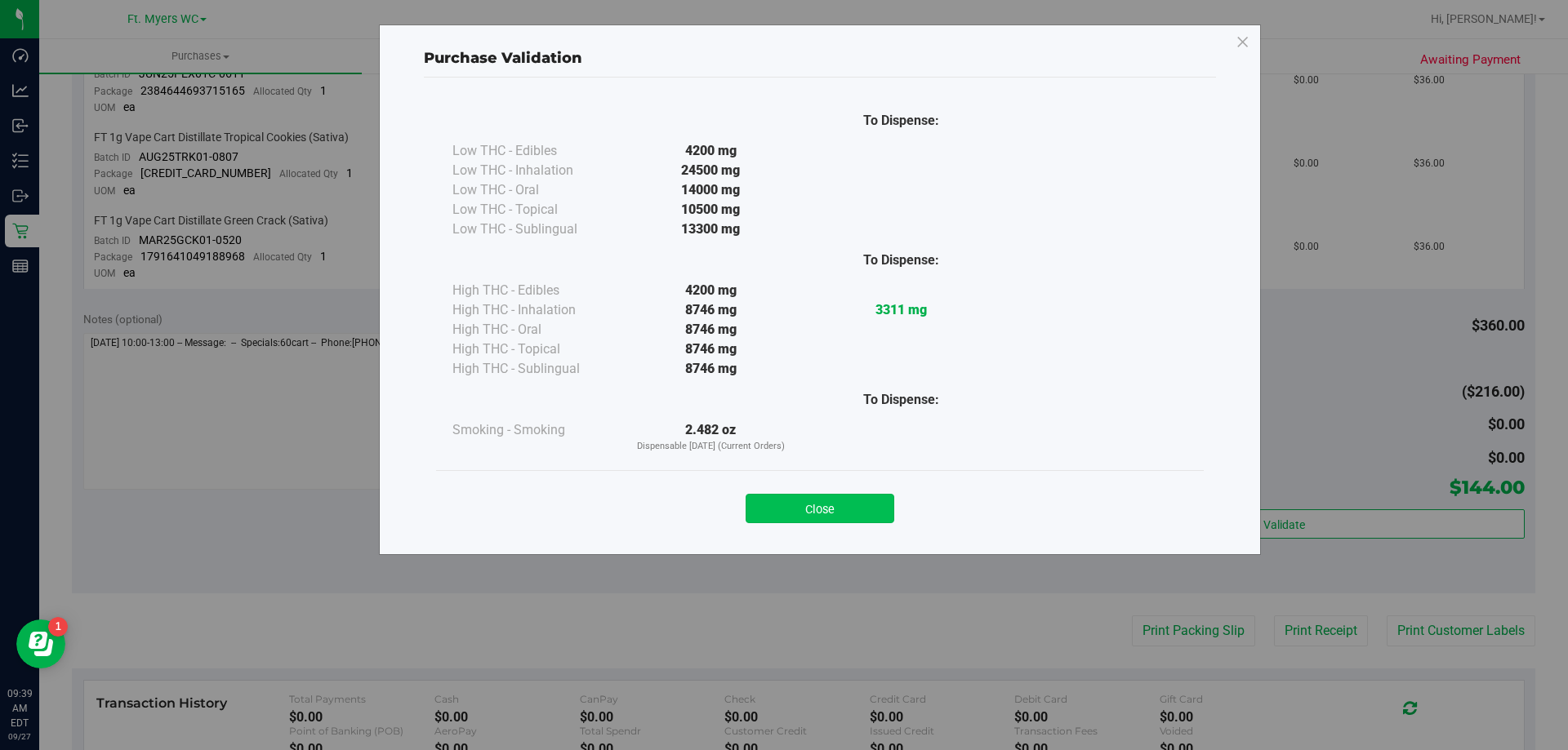
click at [822, 497] on button "Close" at bounding box center [820, 508] width 149 height 29
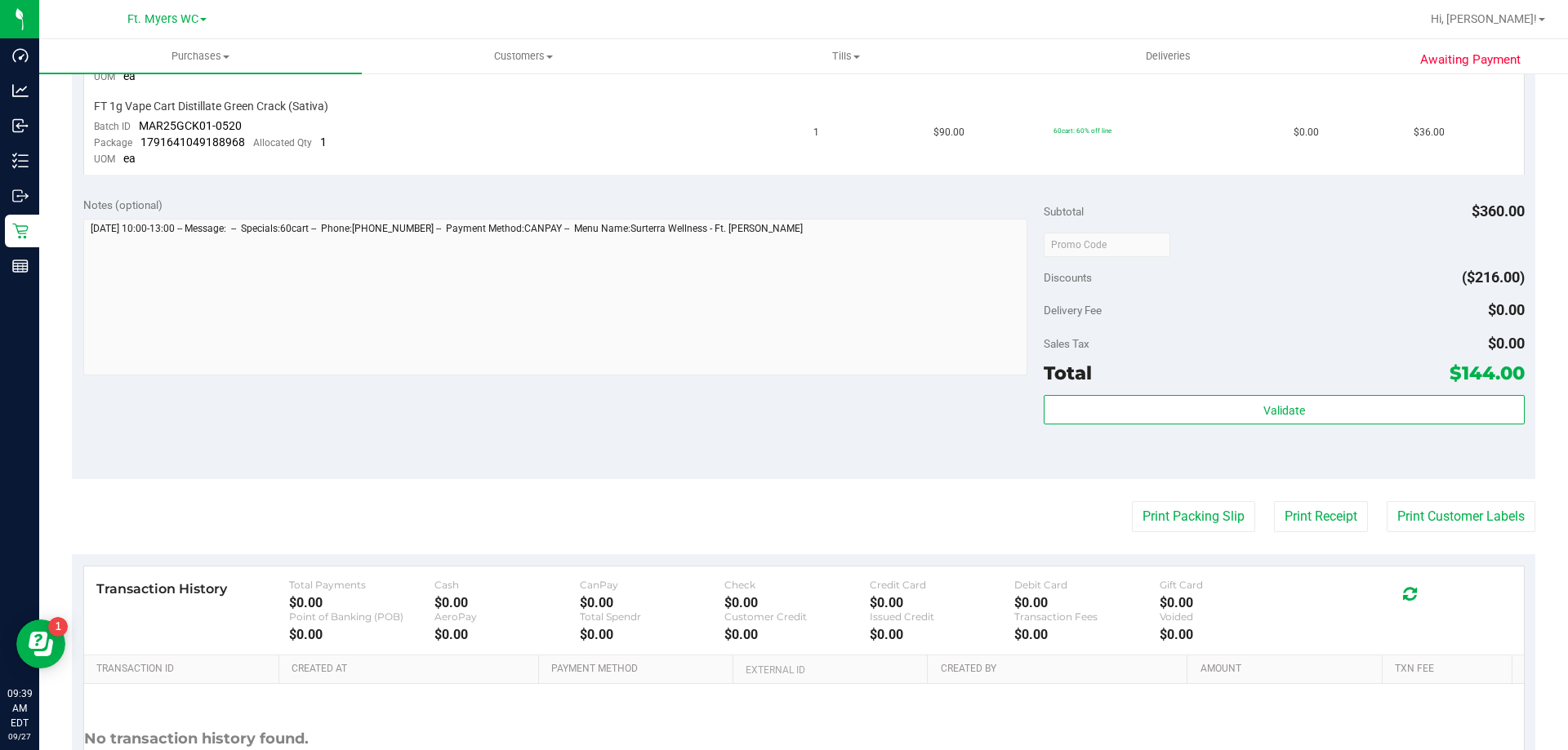
scroll to position [828, 0]
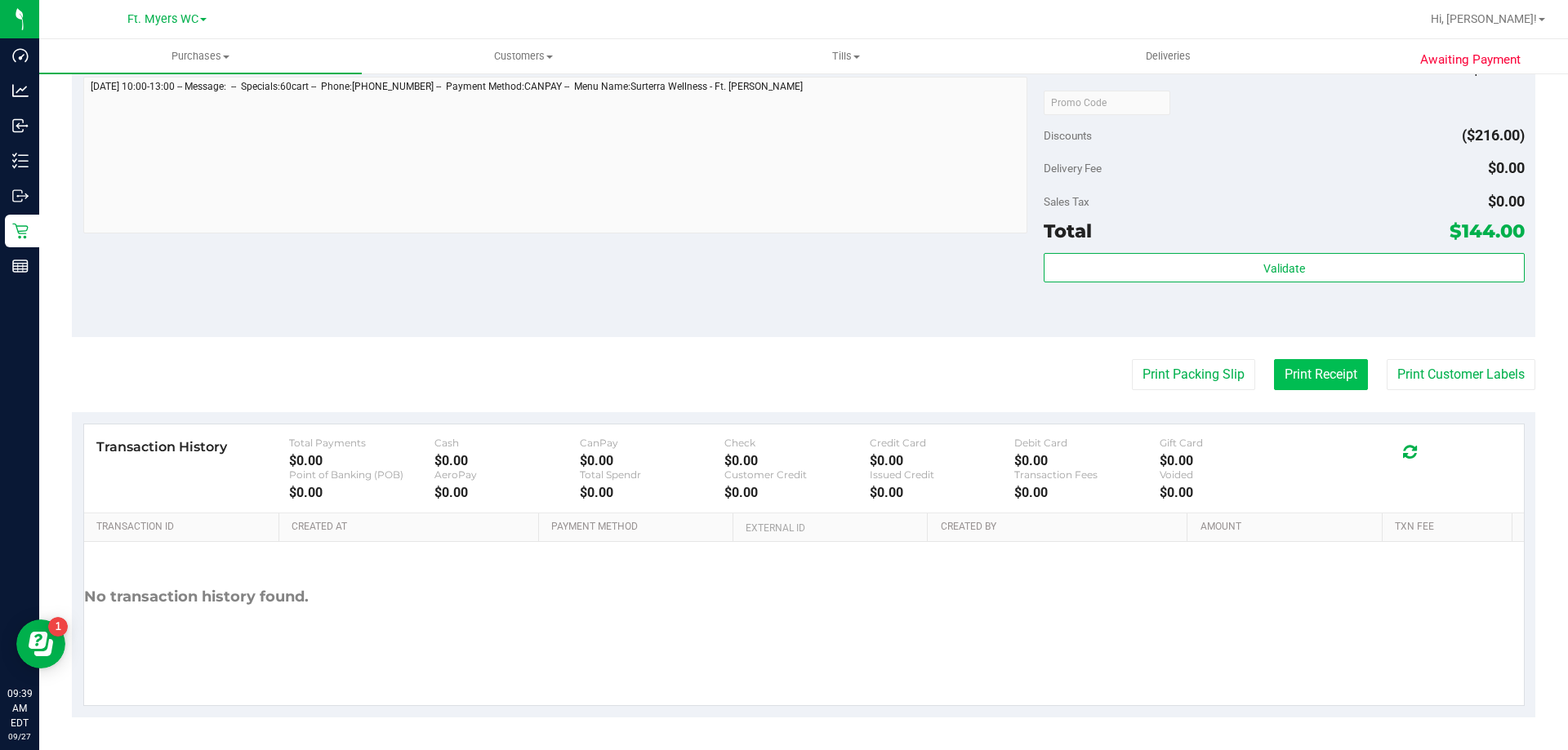
click at [1299, 383] on button "Print Receipt" at bounding box center [1321, 374] width 94 height 31
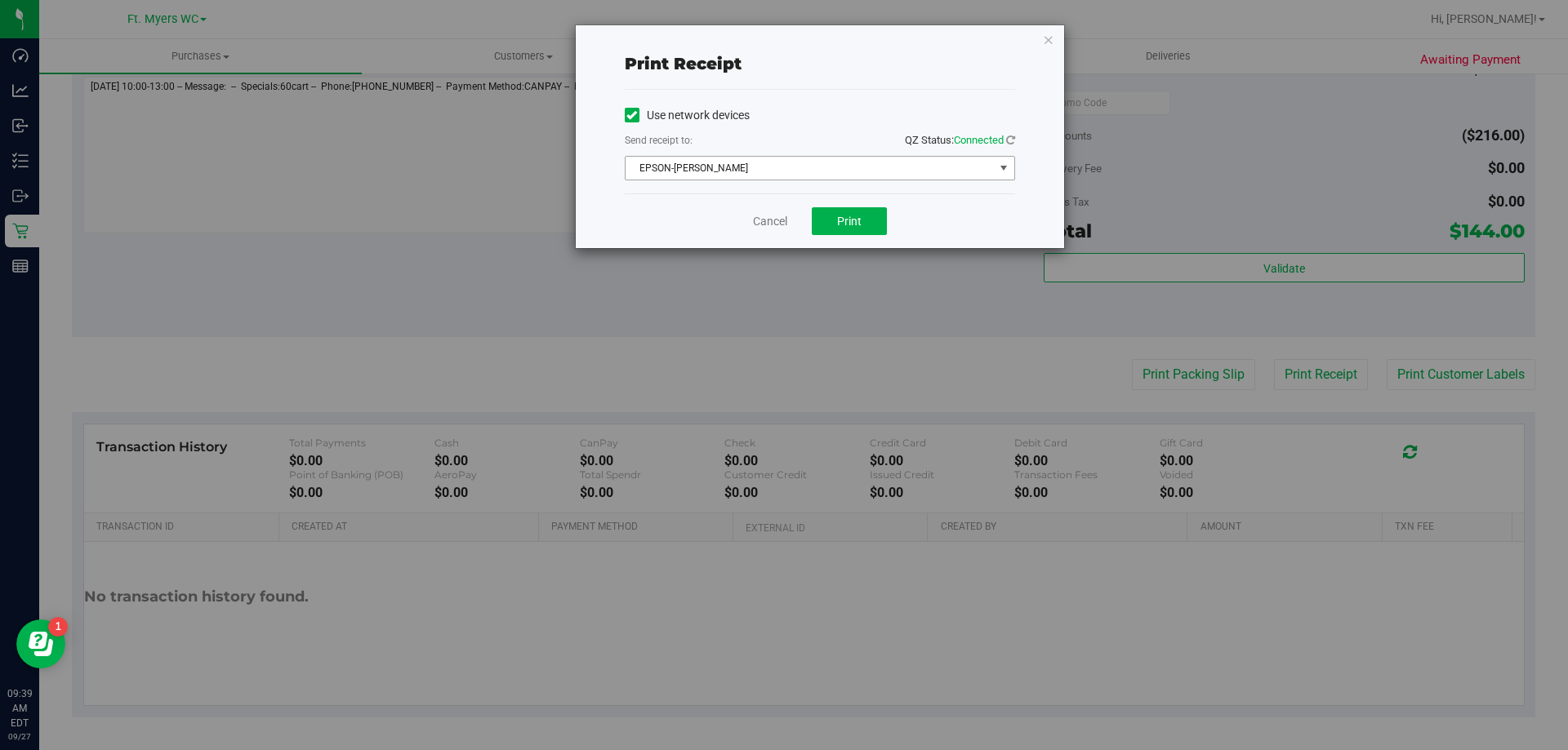
click at [688, 168] on span "EPSON-[PERSON_NAME]" at bounding box center [809, 168] width 368 height 23
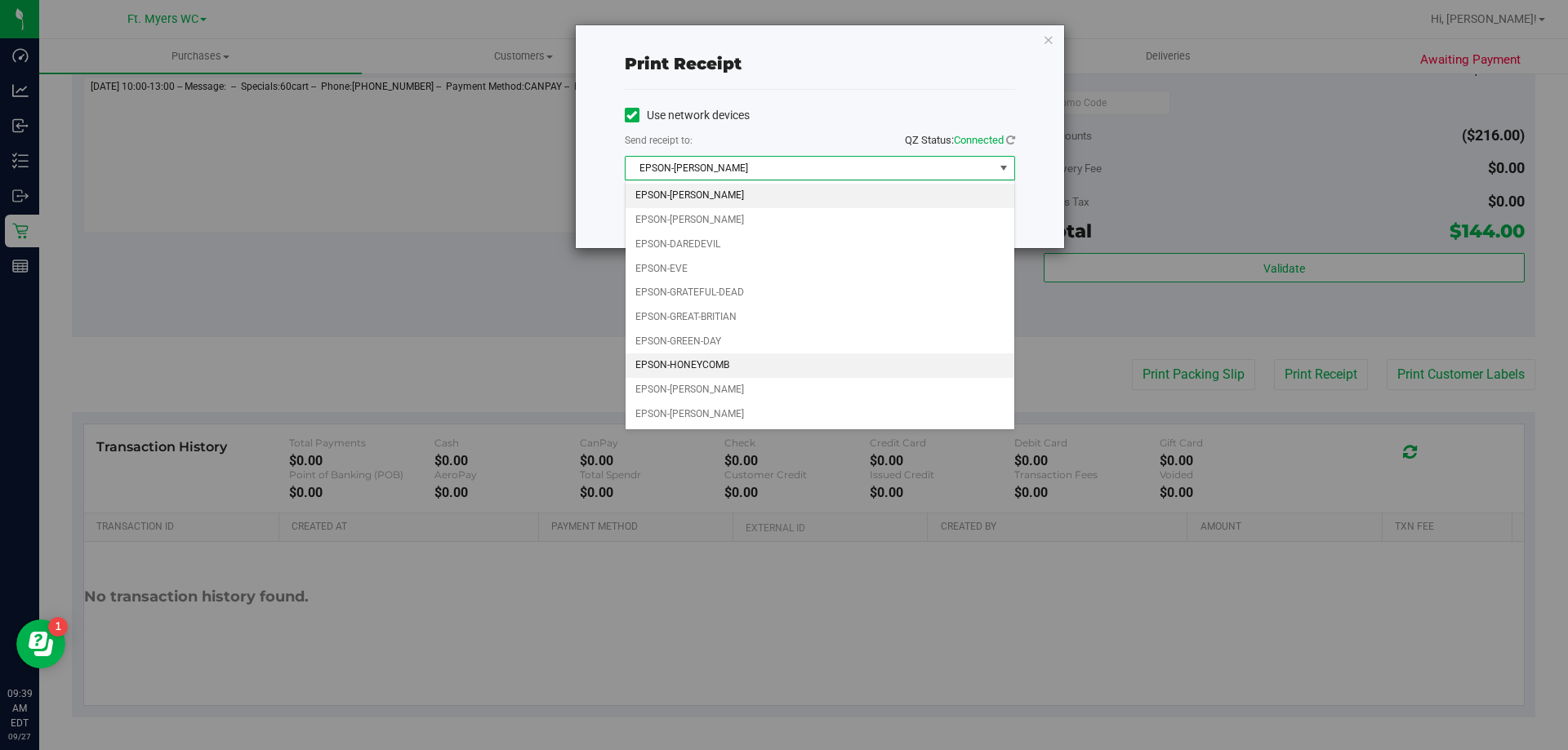
click at [713, 373] on li "EPSON-HONEYCOMB" at bounding box center [819, 366] width 388 height 25
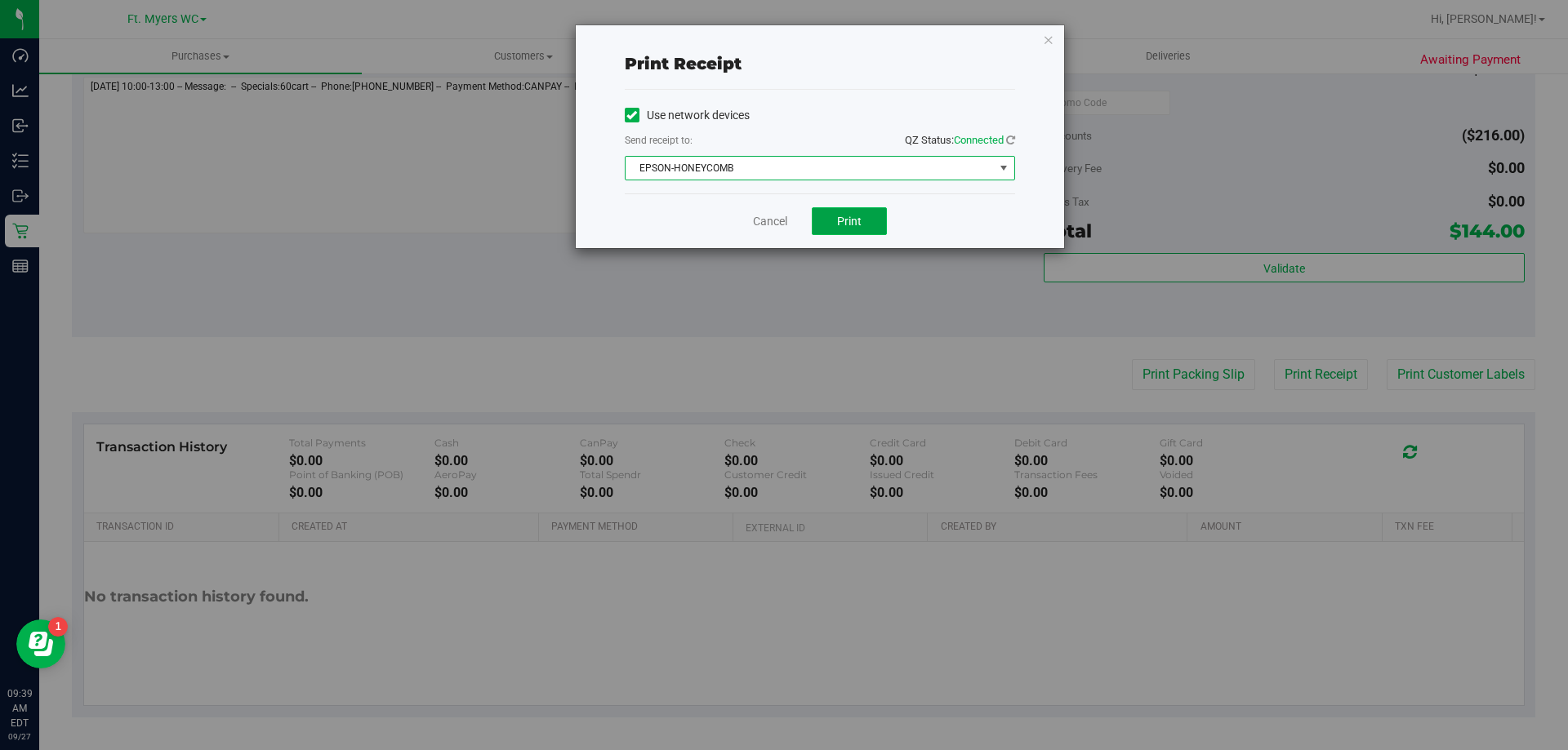
click at [838, 207] on button "Print" at bounding box center [849, 221] width 75 height 27
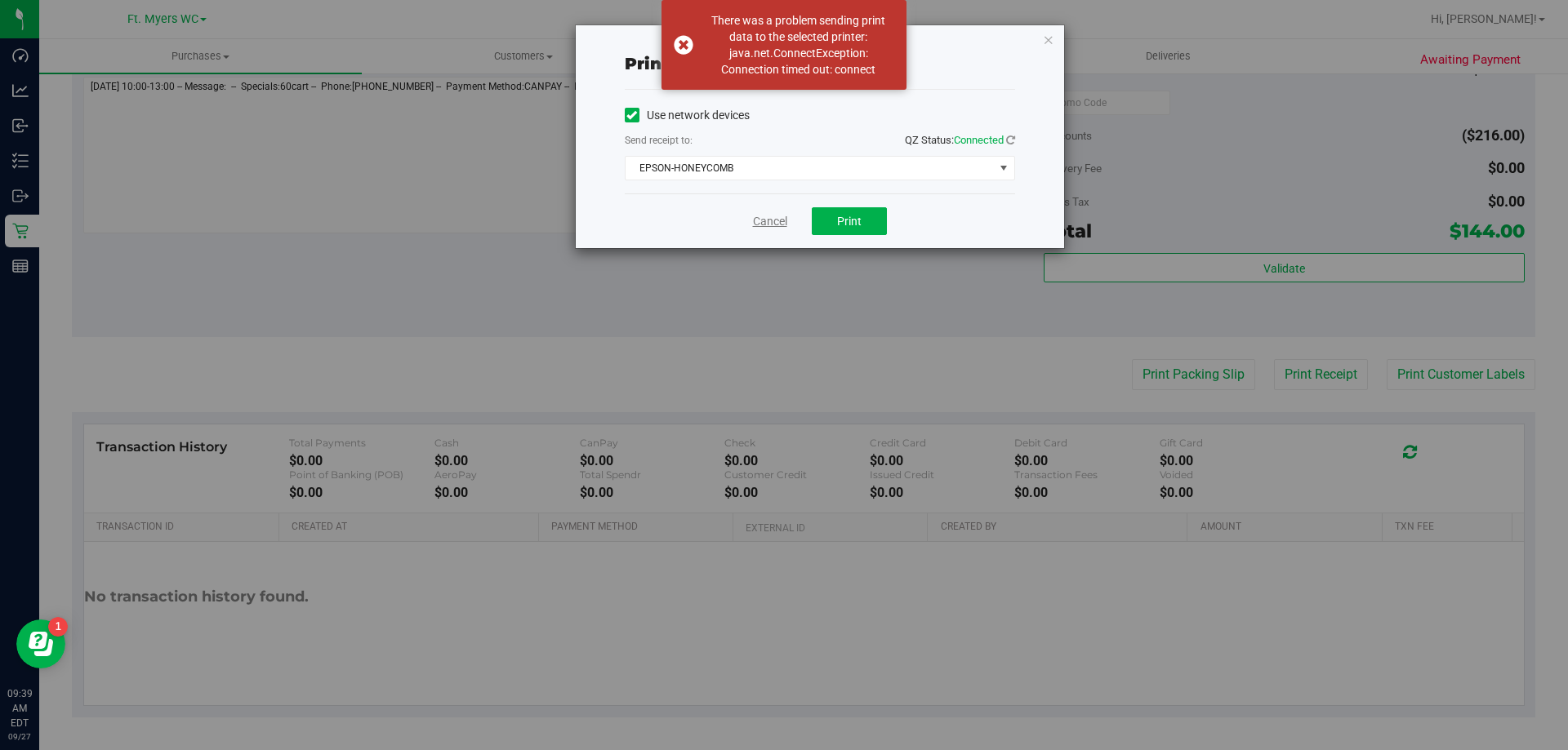
click at [772, 213] on link "Cancel" at bounding box center [770, 221] width 35 height 17
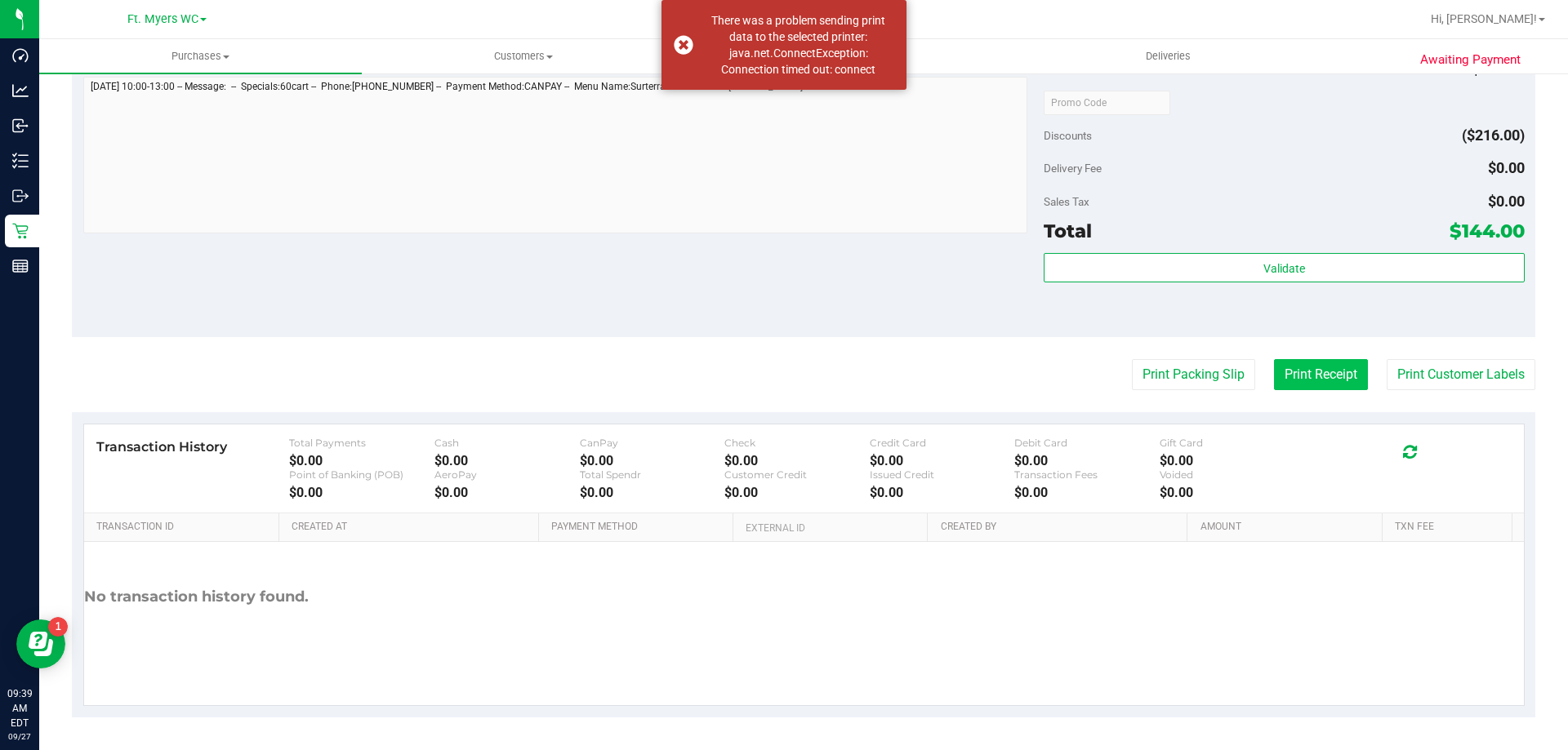
click at [1274, 377] on button "Print Receipt" at bounding box center [1321, 374] width 94 height 31
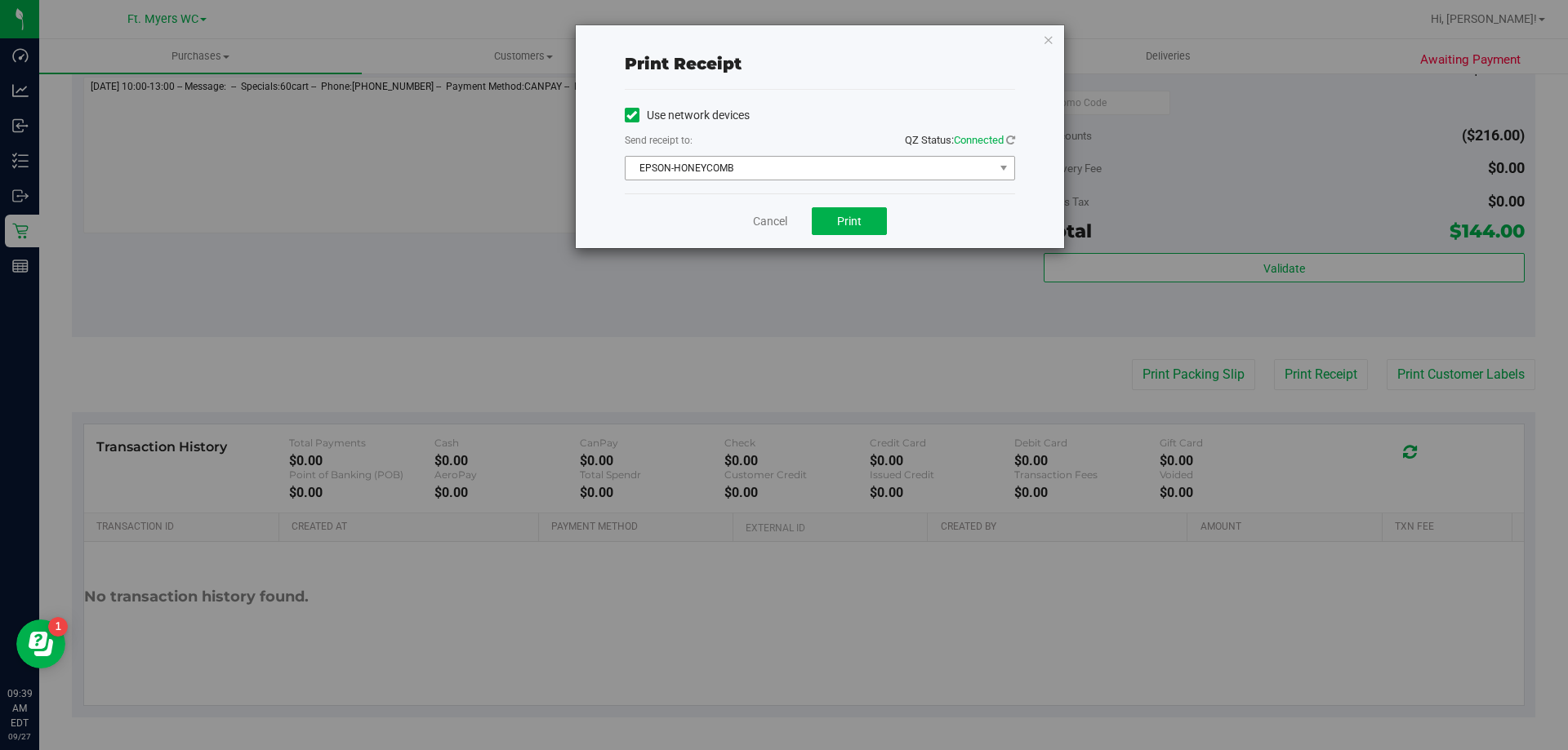
click at [804, 164] on span "EPSON-HONEYCOMB" at bounding box center [809, 168] width 368 height 23
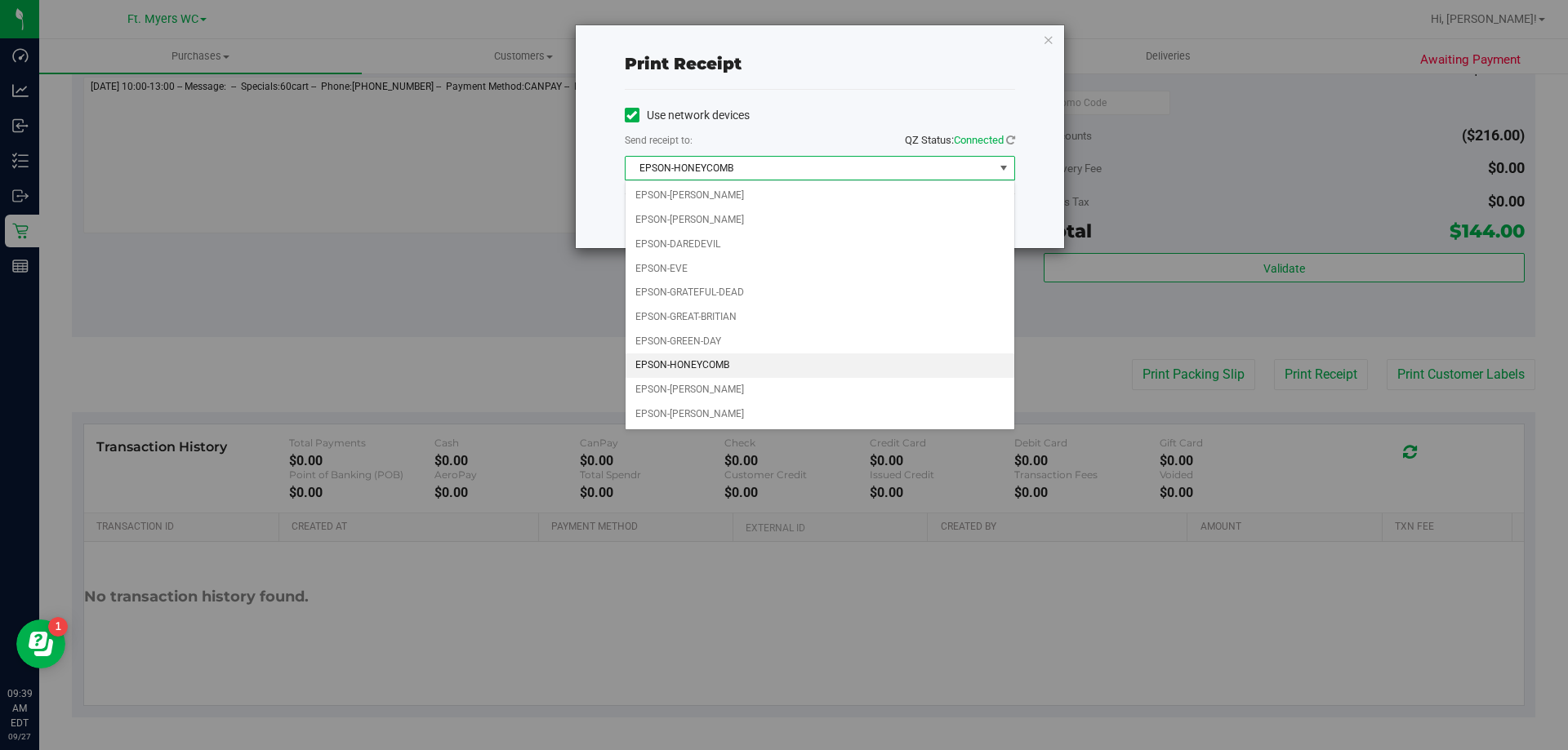
click at [808, 108] on div "Use network devices" at bounding box center [819, 115] width 390 height 25
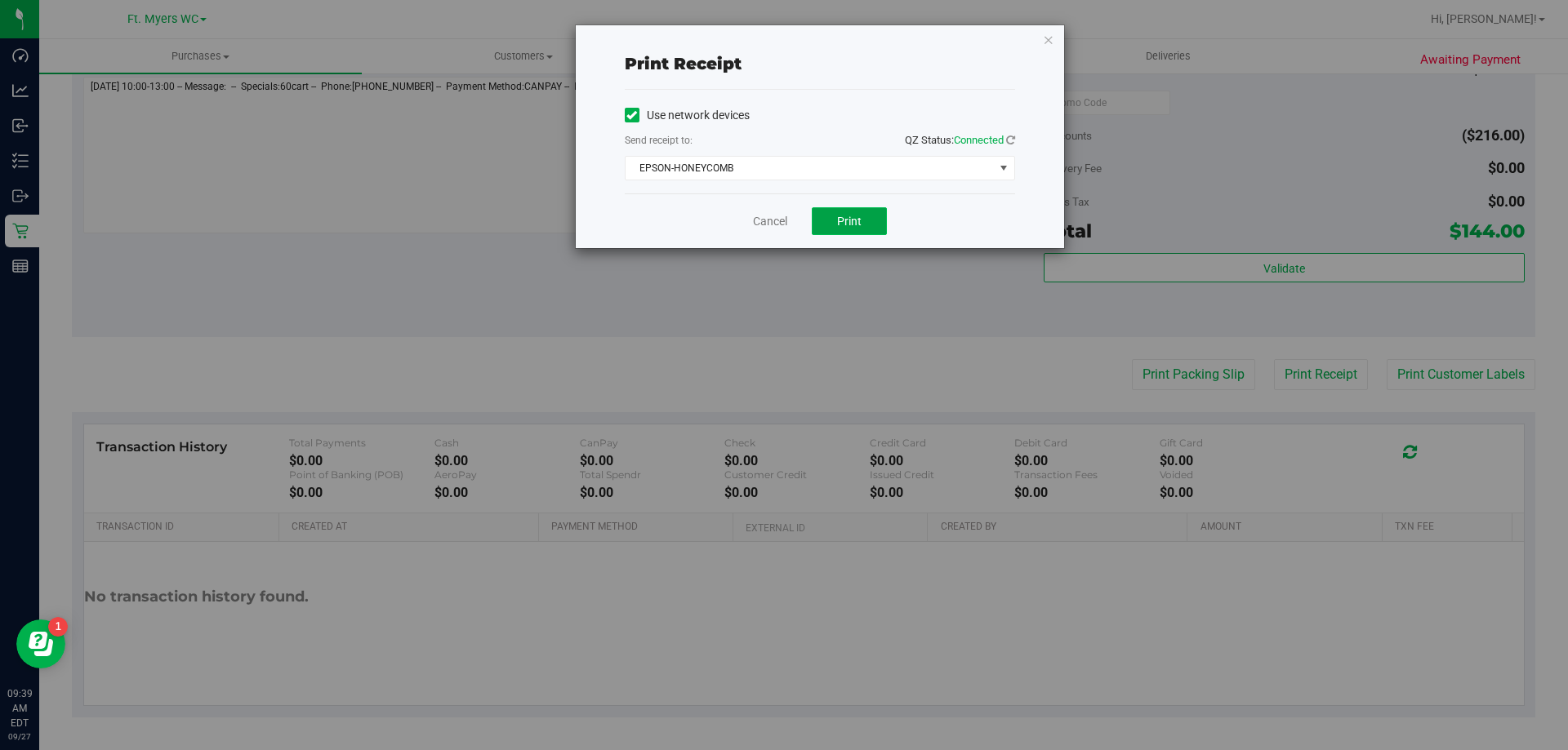
click at [821, 225] on button "Print" at bounding box center [849, 221] width 75 height 27
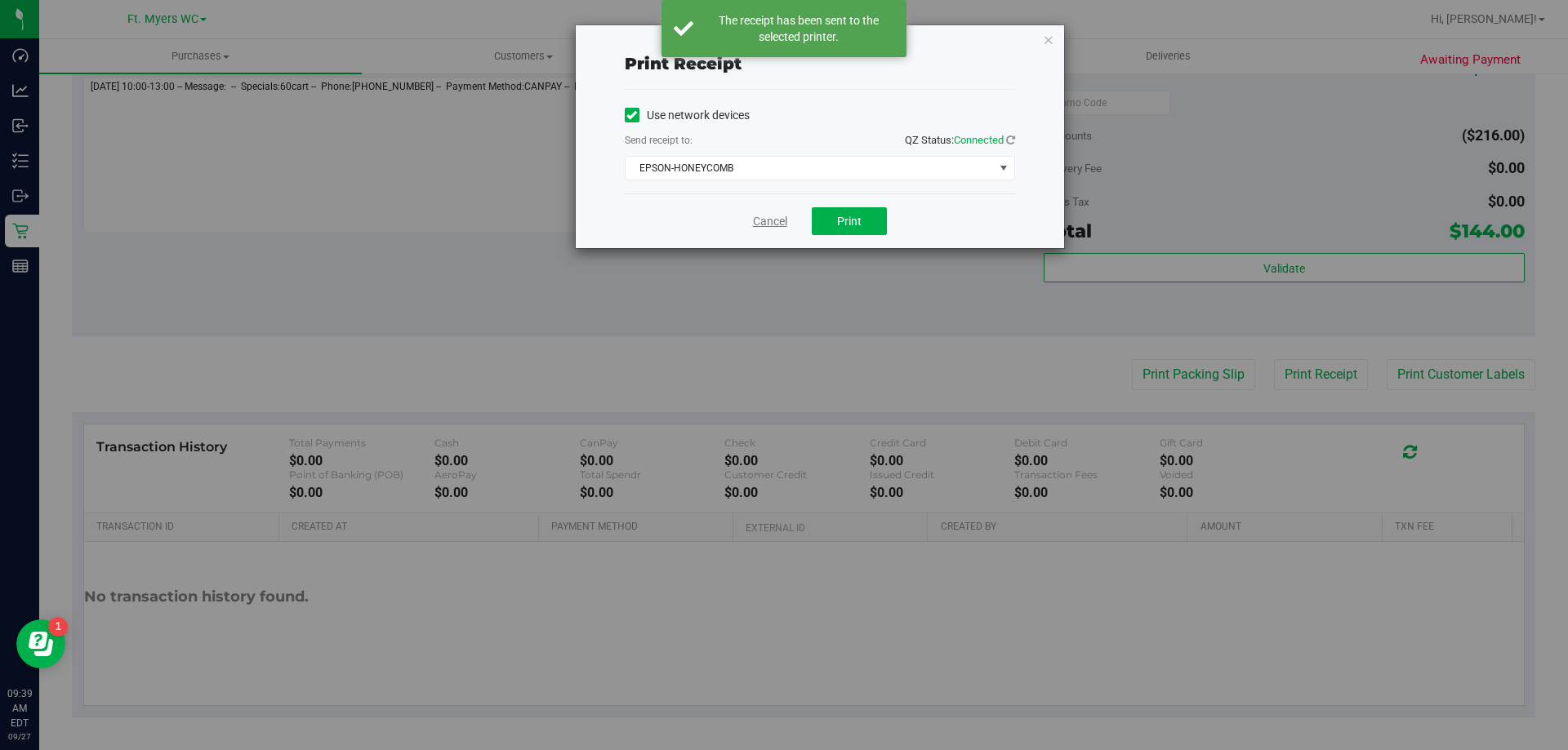
click at [768, 223] on link "Cancel" at bounding box center [770, 221] width 35 height 17
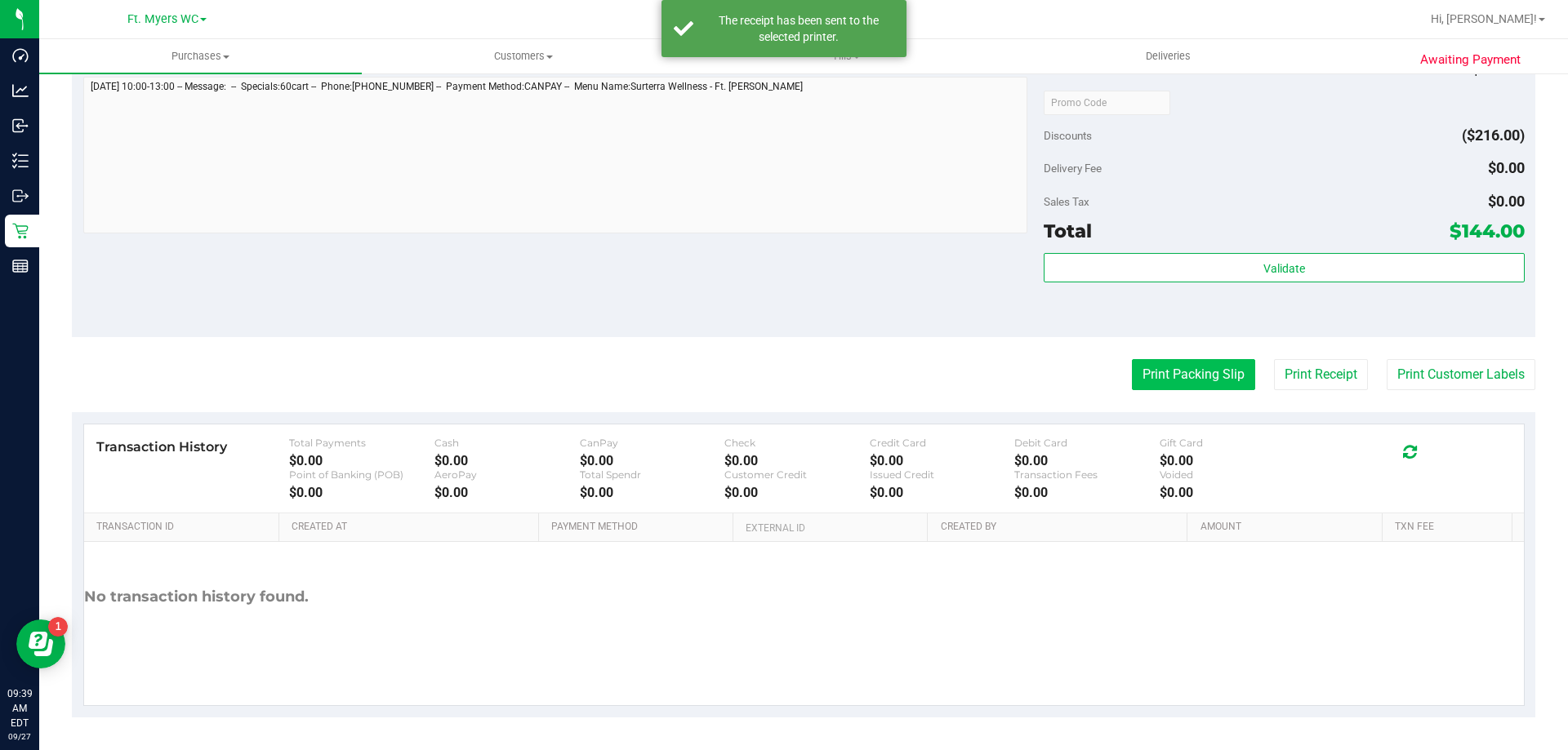
click at [1225, 361] on button "Print Packing Slip" at bounding box center [1193, 374] width 123 height 31
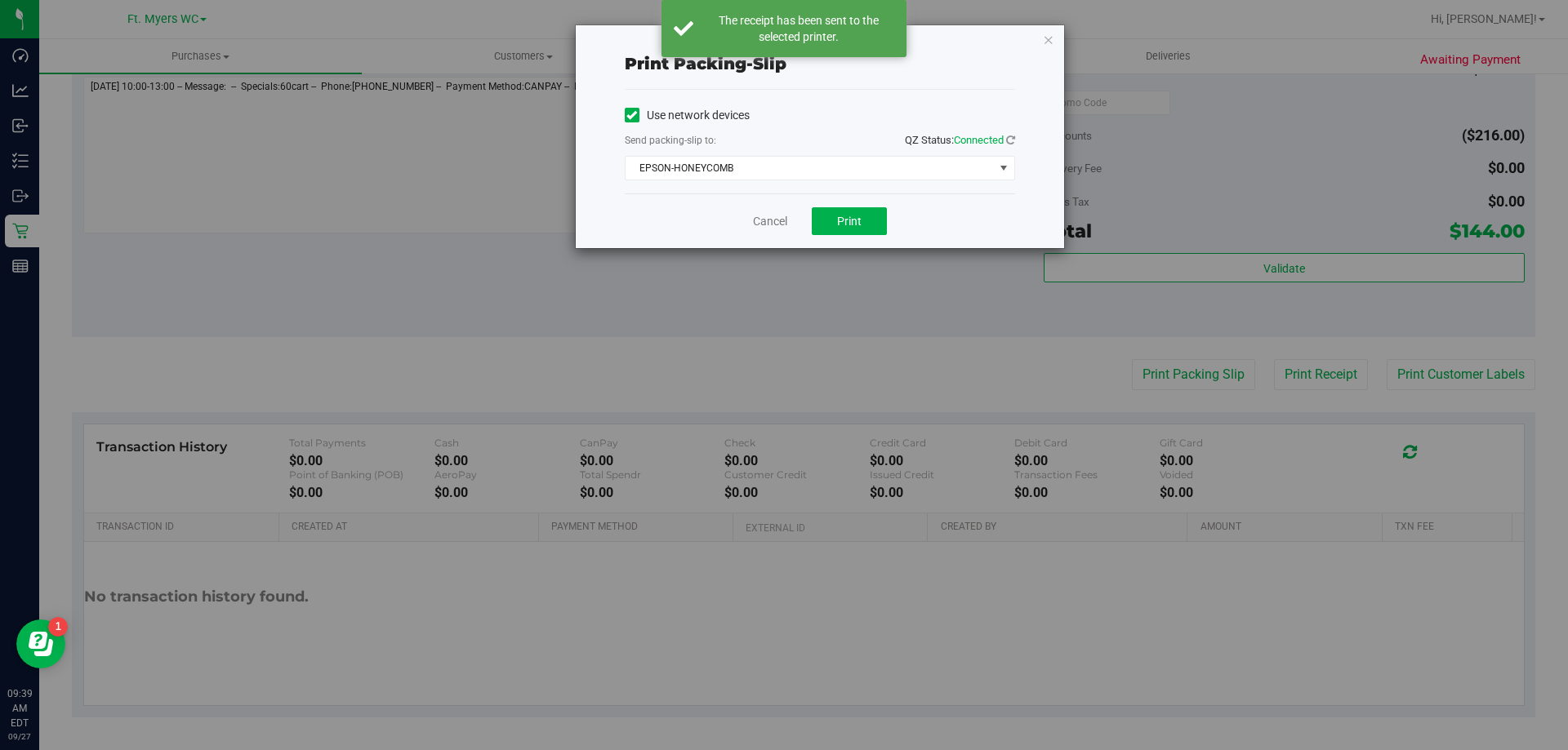
click at [898, 222] on div "Cancel Print" at bounding box center [819, 221] width 390 height 55
click at [878, 215] on button "Print" at bounding box center [849, 221] width 75 height 27
click at [780, 209] on div "Cancel Print" at bounding box center [819, 221] width 390 height 55
click at [780, 213] on link "Cancel" at bounding box center [770, 221] width 35 height 17
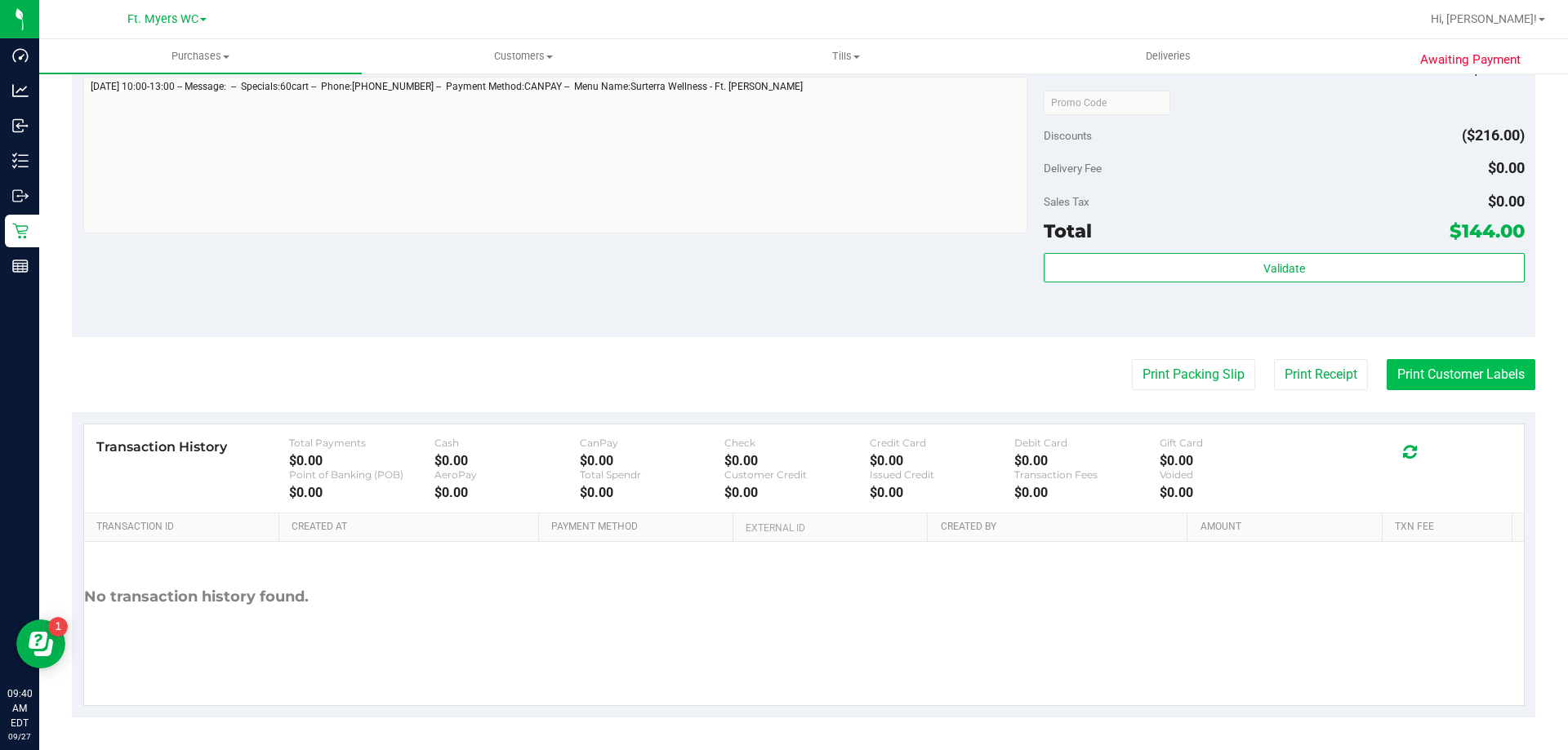
click at [1487, 380] on button "Print Customer Labels" at bounding box center [1461, 374] width 149 height 31
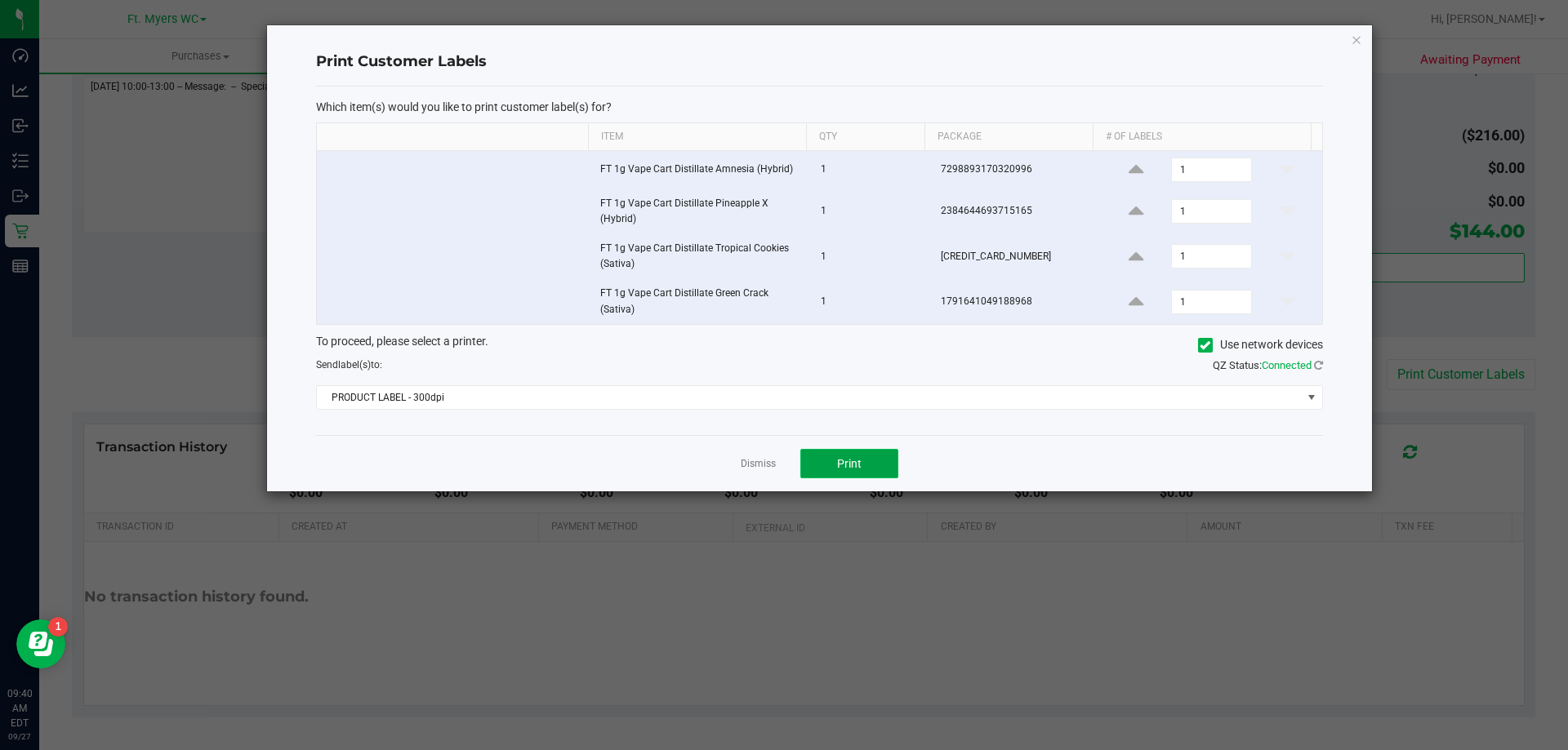
click at [859, 463] on span "Print" at bounding box center [850, 464] width 25 height 13
click at [795, 418] on div "Which item(s) would you like to print customer label(s) for? Item Qty Package #…" at bounding box center [819, 262] width 1007 height 349
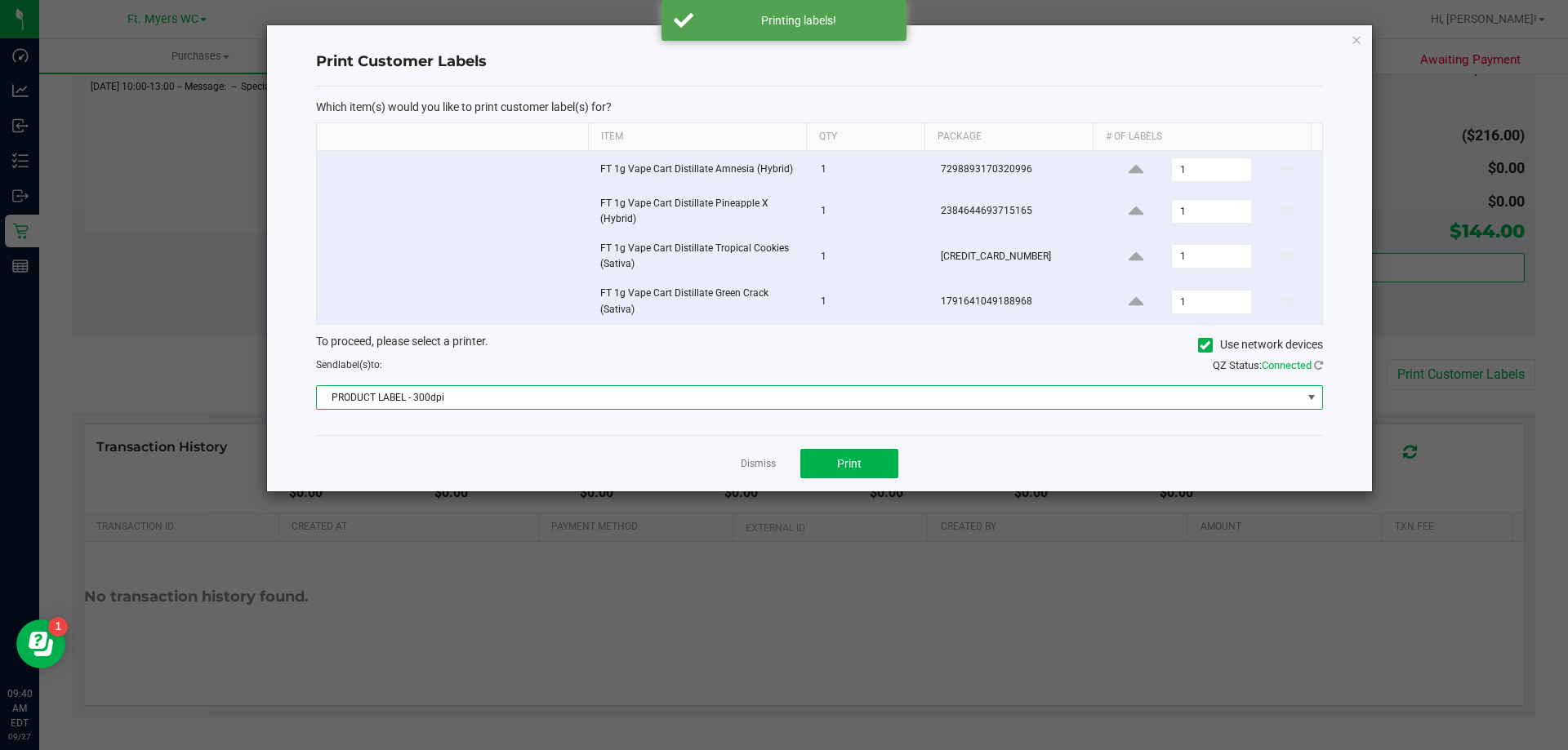
click at [795, 408] on span "PRODUCT LABEL - 300dpi" at bounding box center [809, 398] width 984 height 23
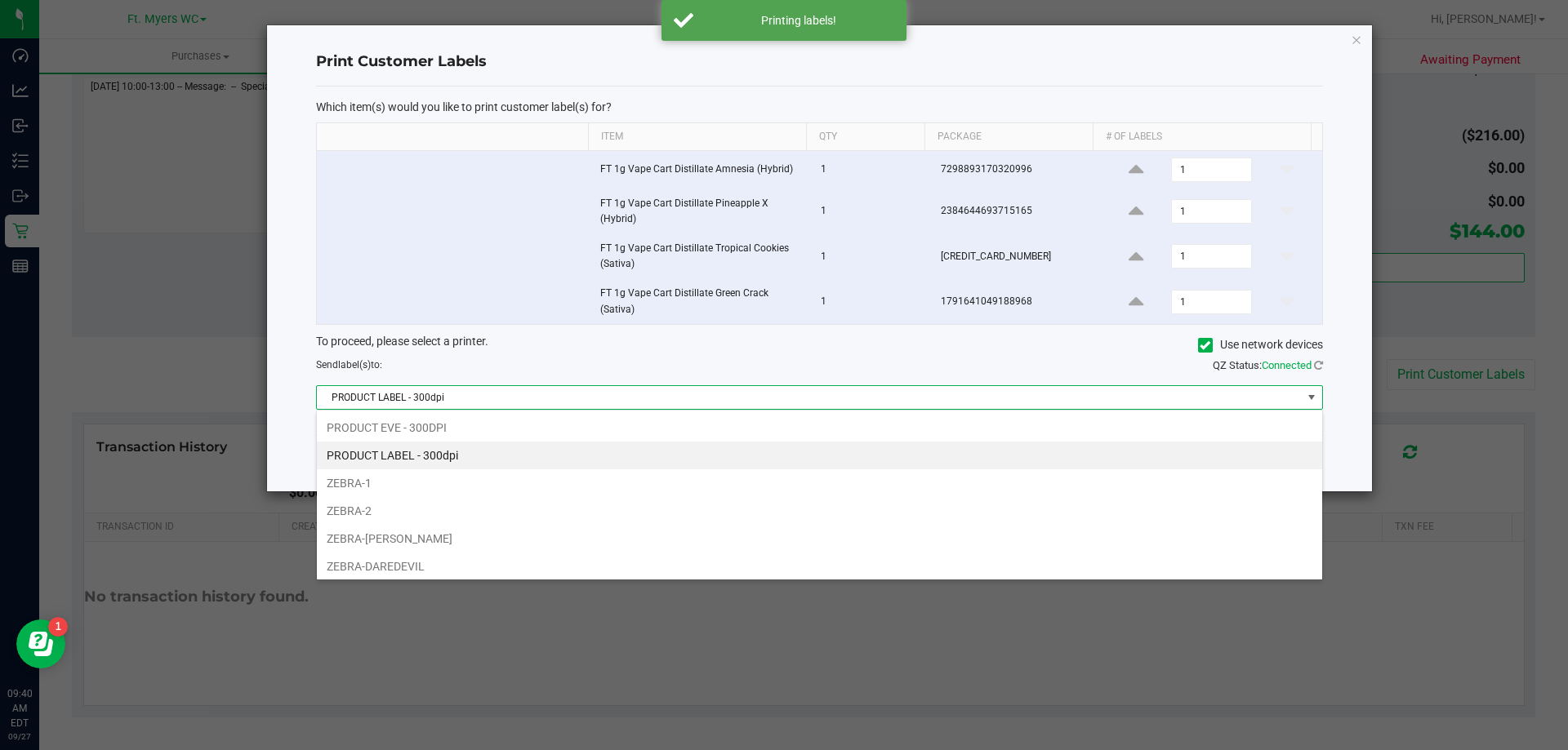
scroll to position [25, 1006]
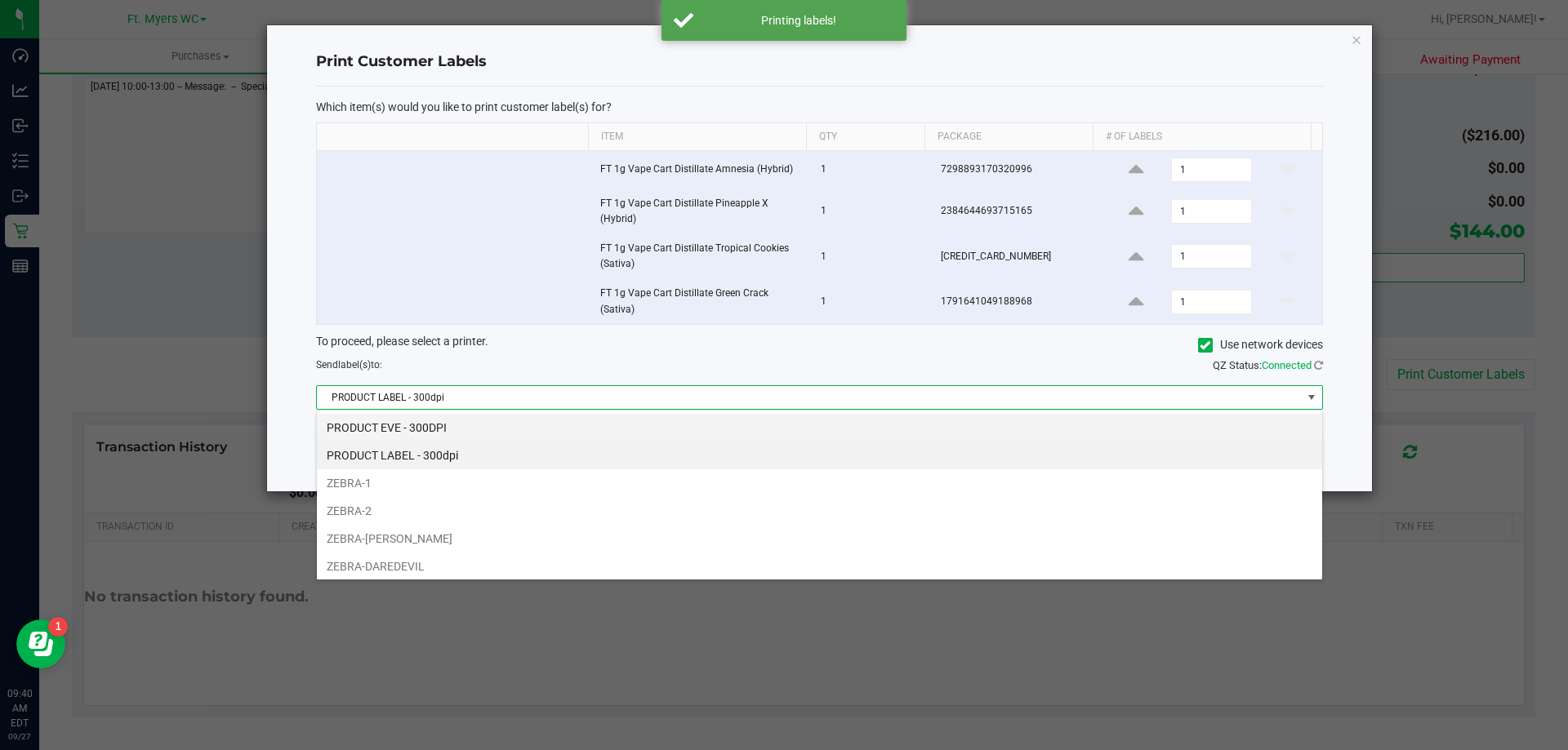
click at [583, 426] on li "PRODUCT EVE - 300DPI" at bounding box center [819, 427] width 1005 height 27
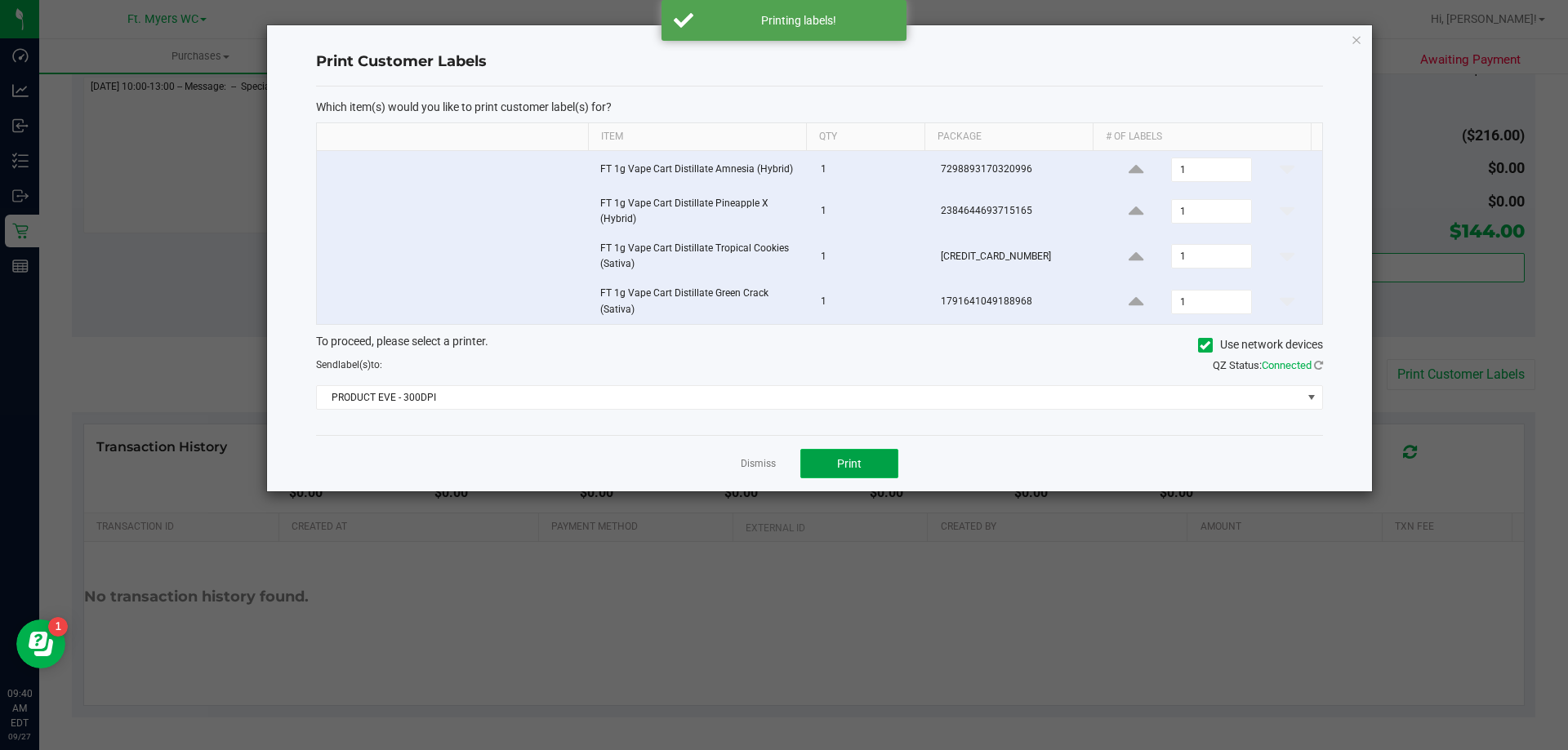
click at [843, 457] on span "Print" at bounding box center [850, 464] width 25 height 13
click at [771, 467] on link "Dismiss" at bounding box center [758, 465] width 35 height 14
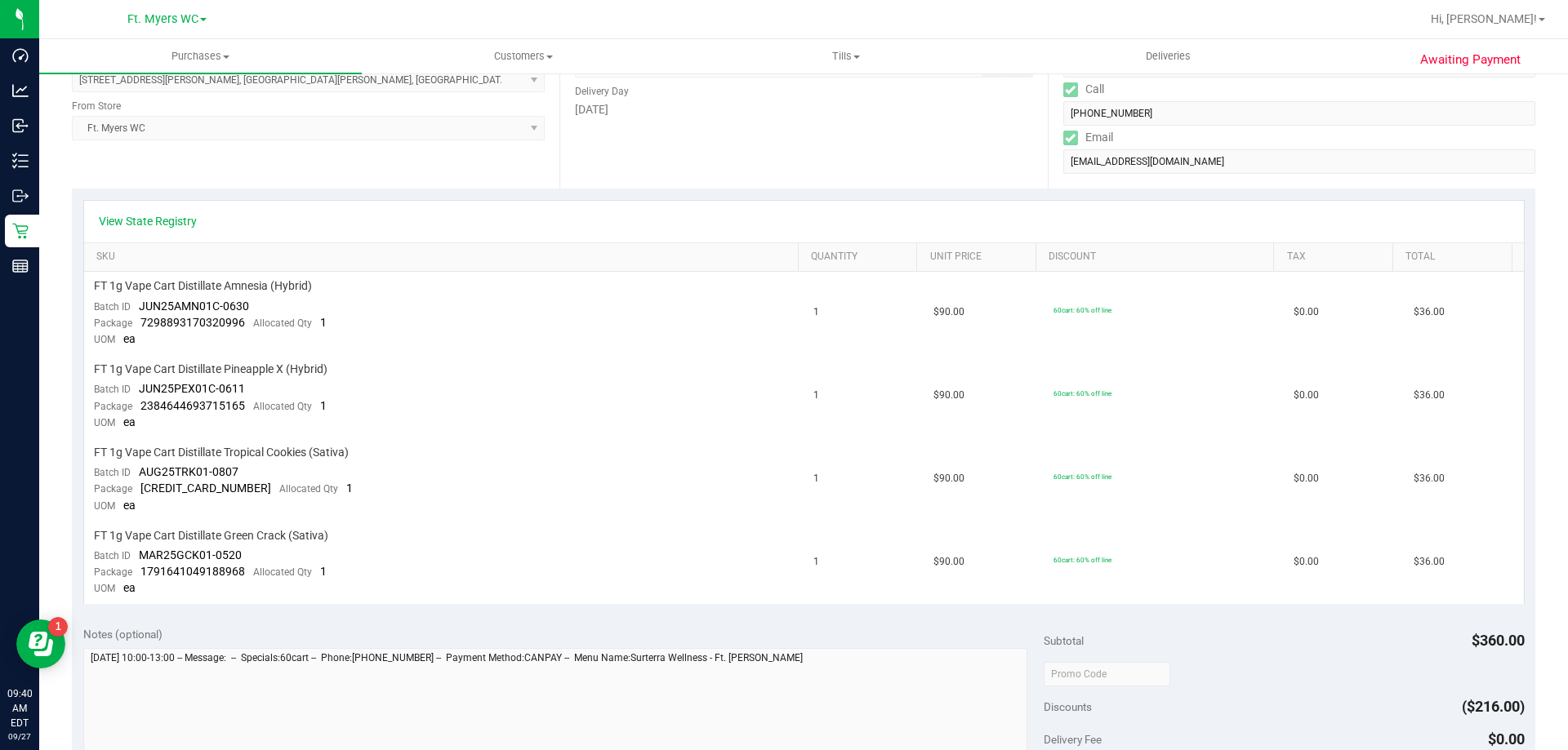
scroll to position [0, 0]
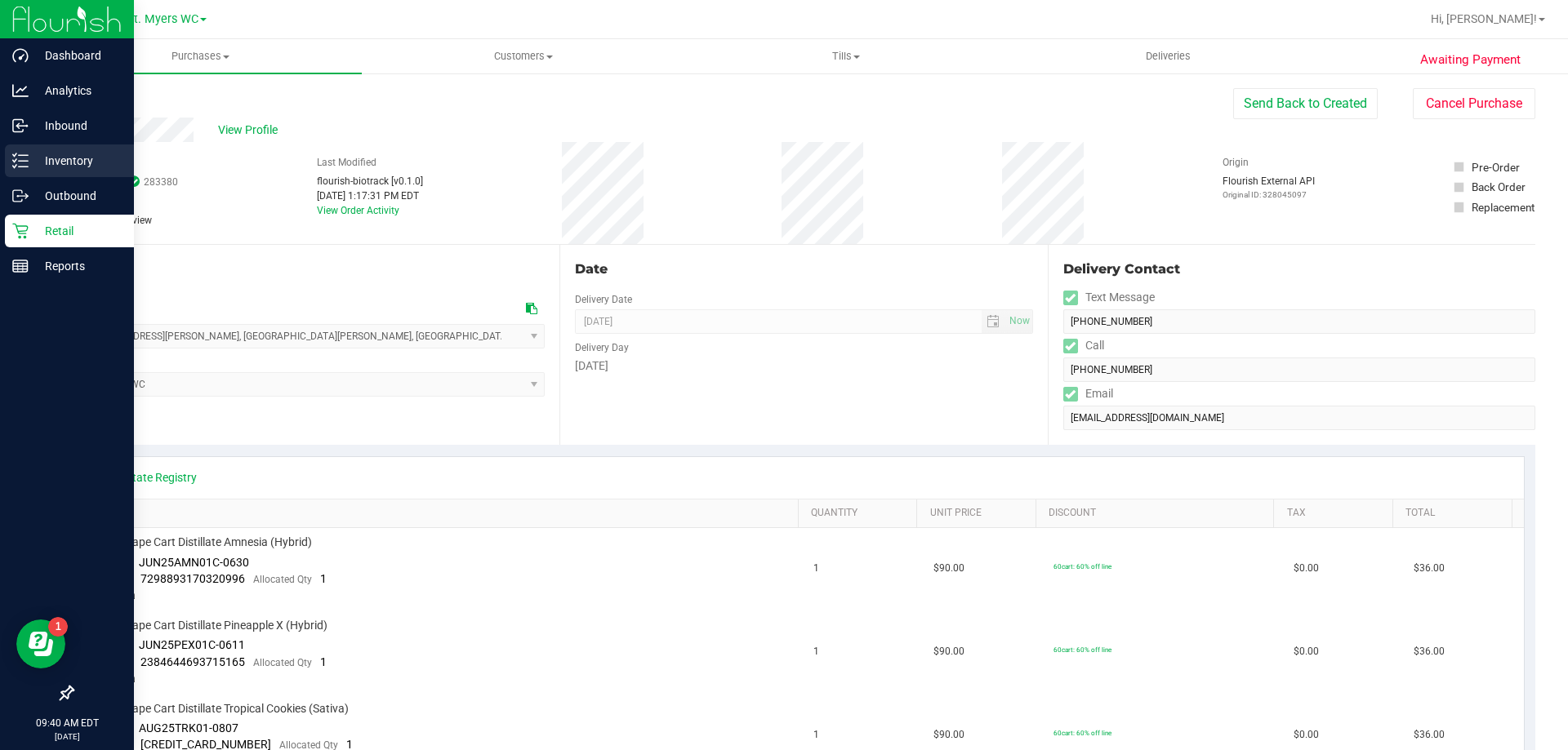
click at [58, 171] on div "Inventory" at bounding box center [69, 160] width 129 height 33
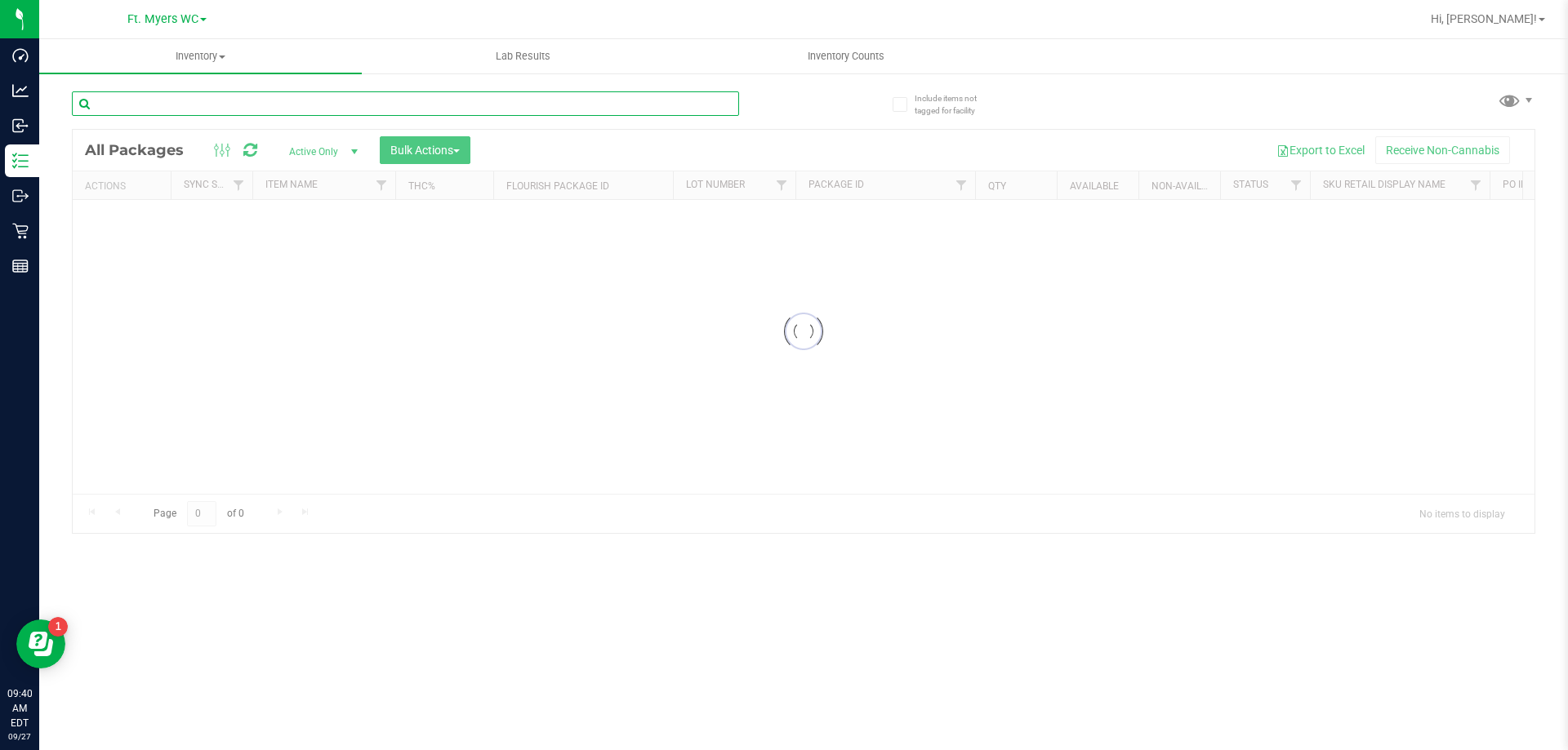
click at [360, 97] on input "text" at bounding box center [405, 104] width 667 height 25
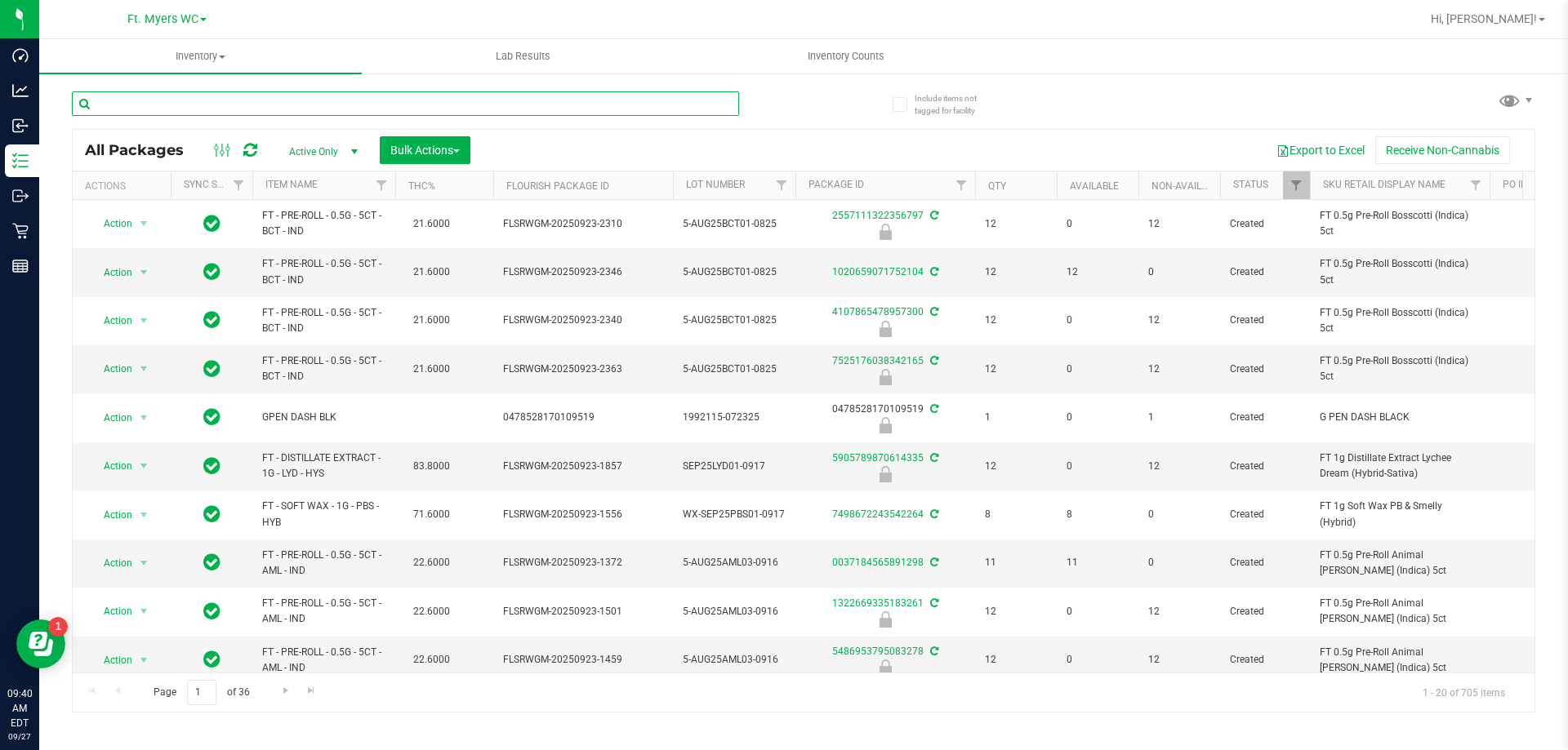
click at [557, 109] on input "text" at bounding box center [405, 104] width 667 height 25
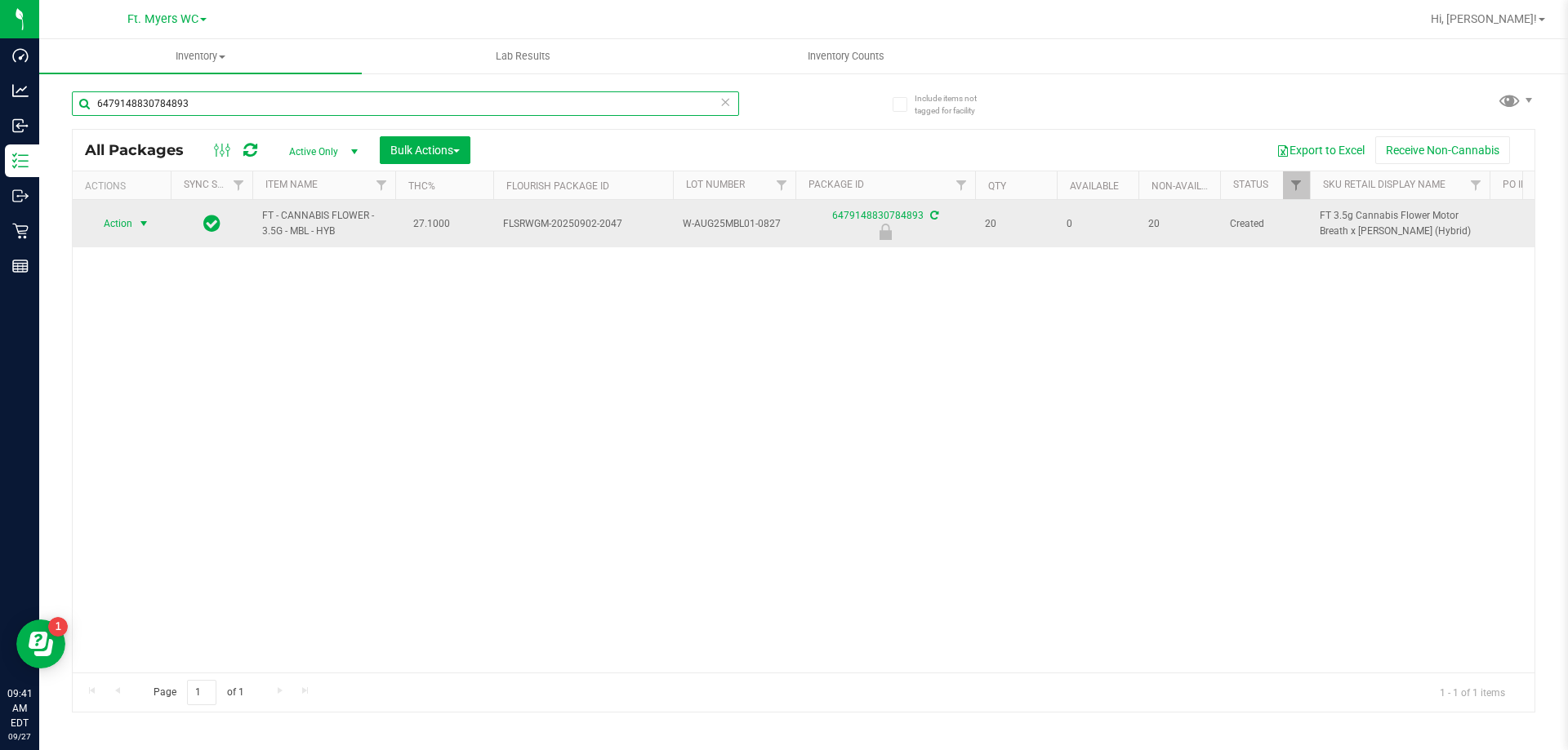
type input "6479148830784893"
click at [142, 223] on span "select" at bounding box center [144, 223] width 13 height 13
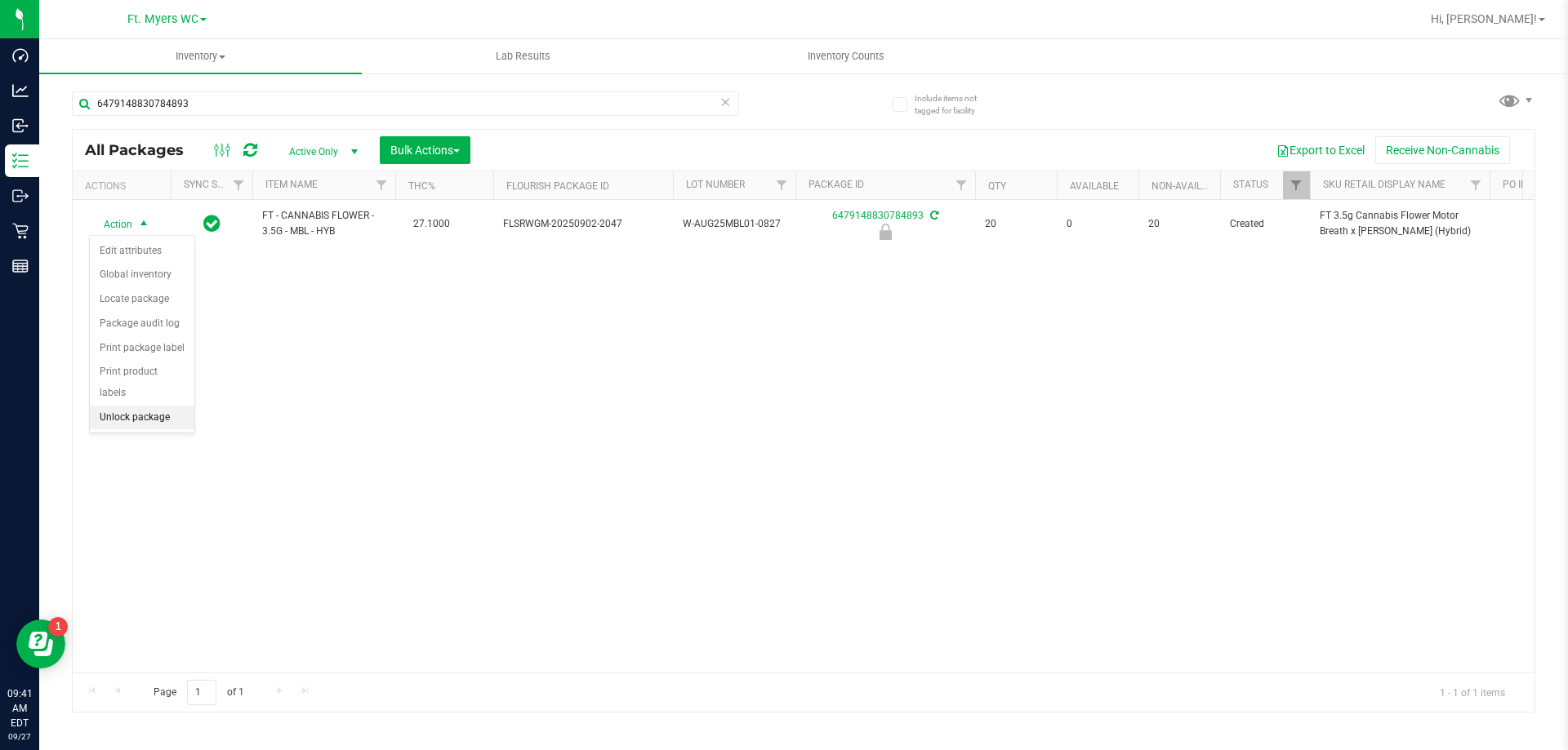
click at [153, 406] on li "Unlock package" at bounding box center [142, 418] width 105 height 25
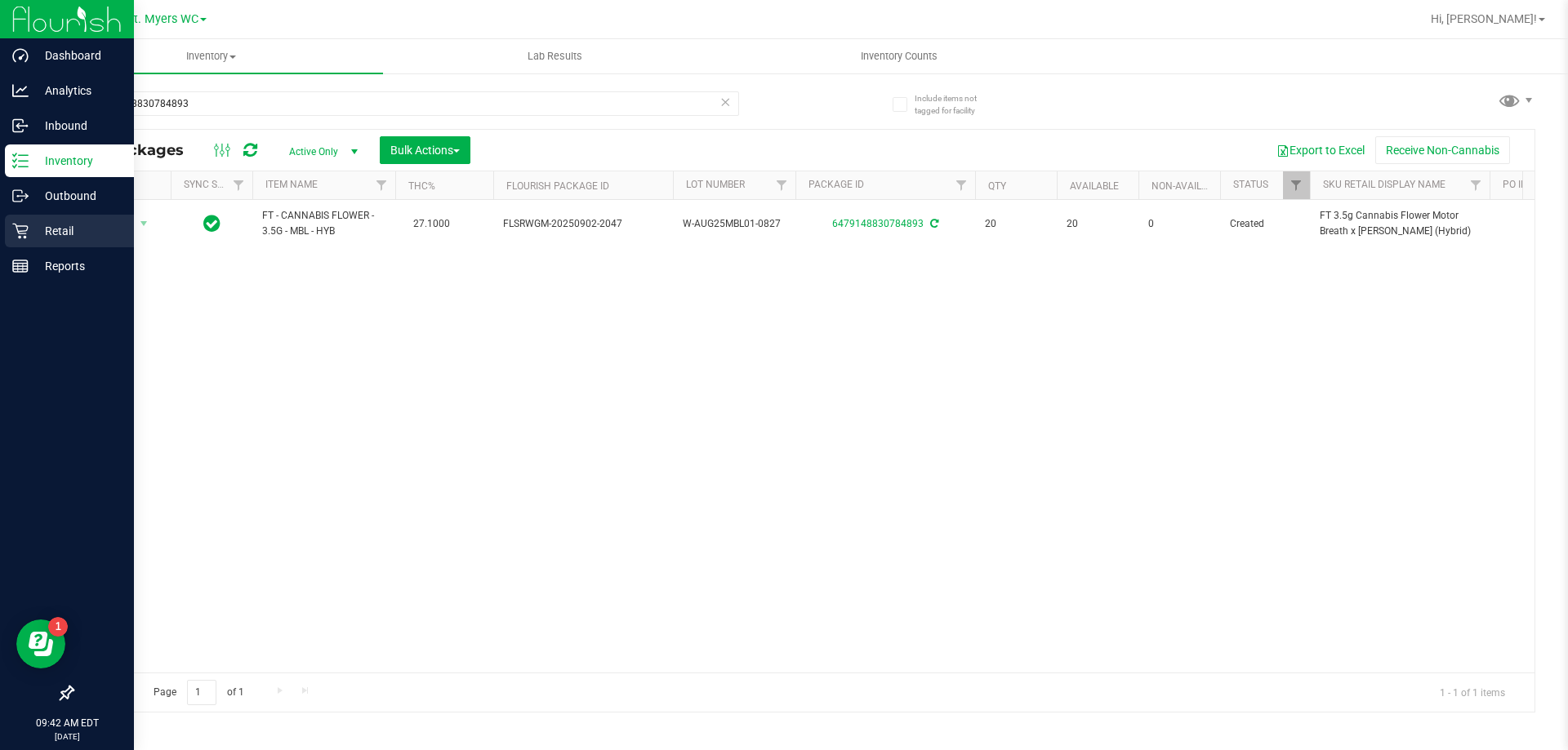
click at [74, 230] on p "Retail" at bounding box center [77, 231] width 98 height 20
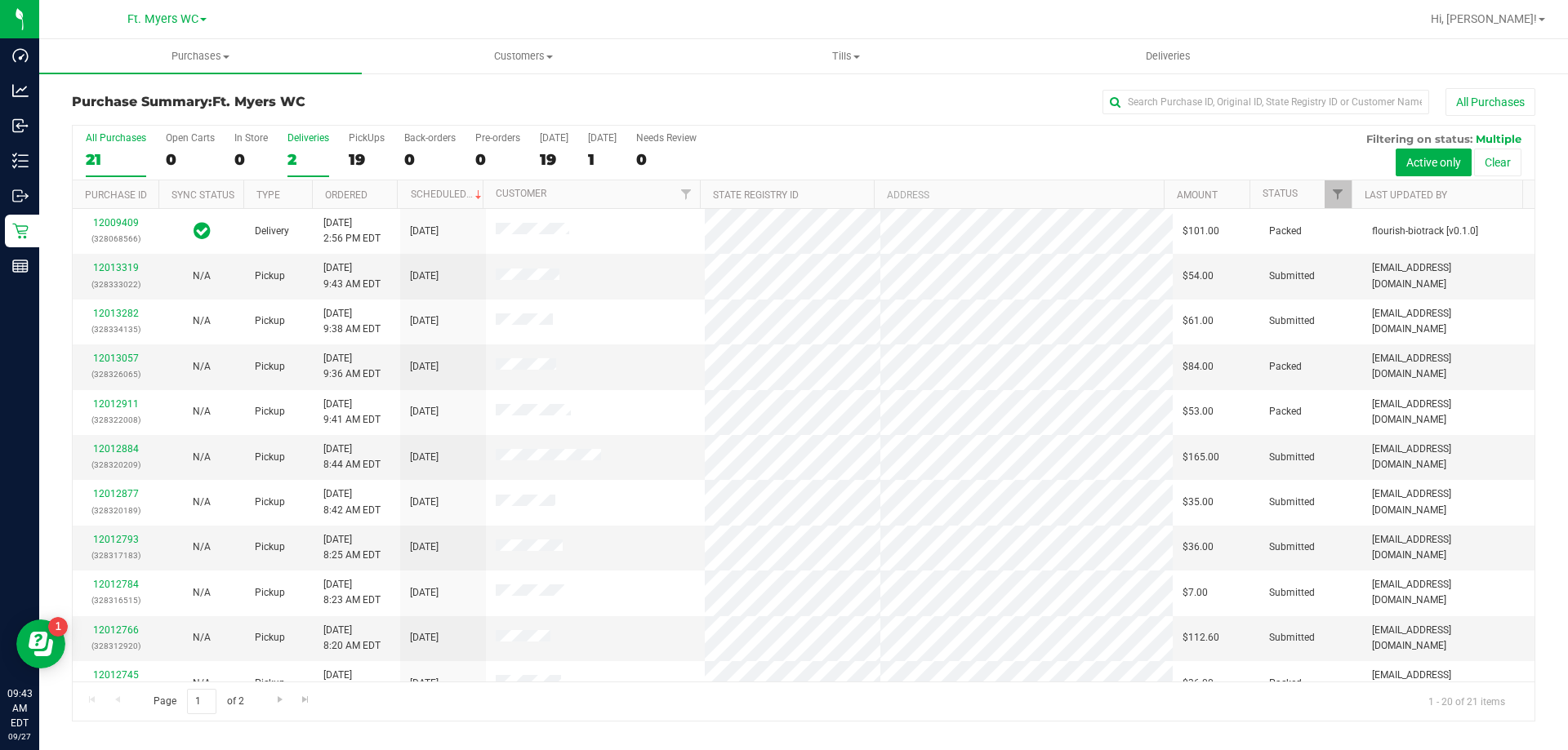
click at [316, 143] on div "Deliveries" at bounding box center [308, 137] width 42 height 12
click at [0, 0] on input "Deliveries 2" at bounding box center [0, 0] width 0 height 0
